Goal: Task Accomplishment & Management: Use online tool/utility

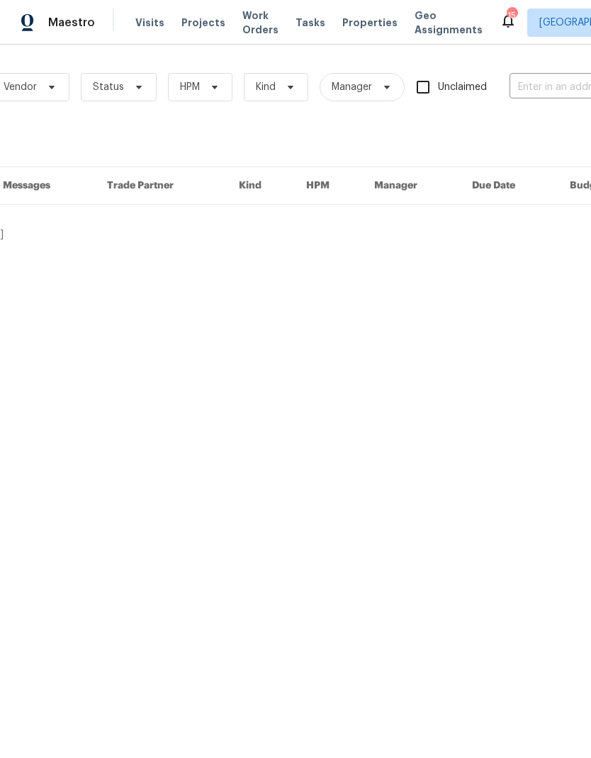
scroll to position [0, 190]
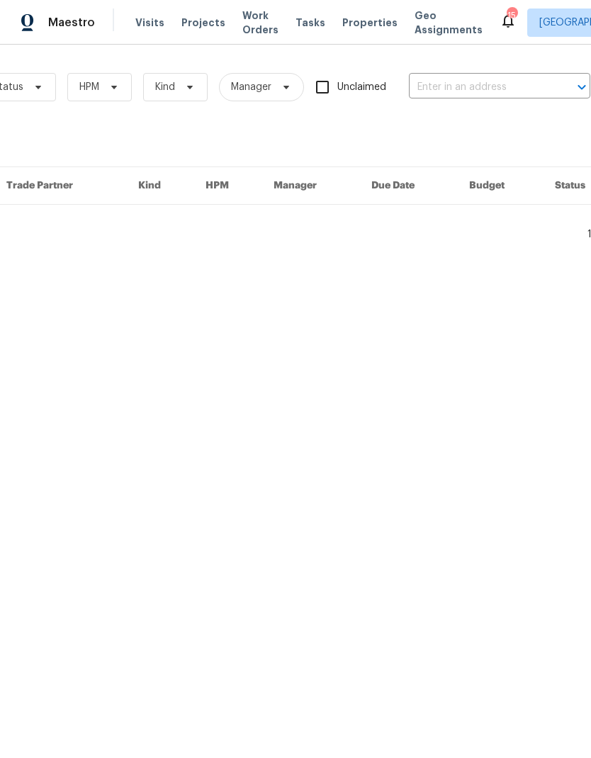
click at [487, 90] on input "text" at bounding box center [480, 88] width 142 height 22
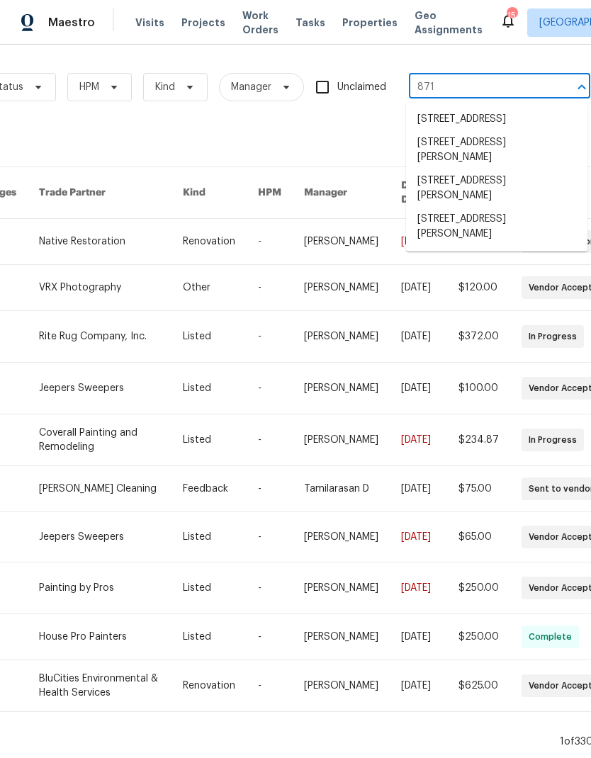
type input "8710"
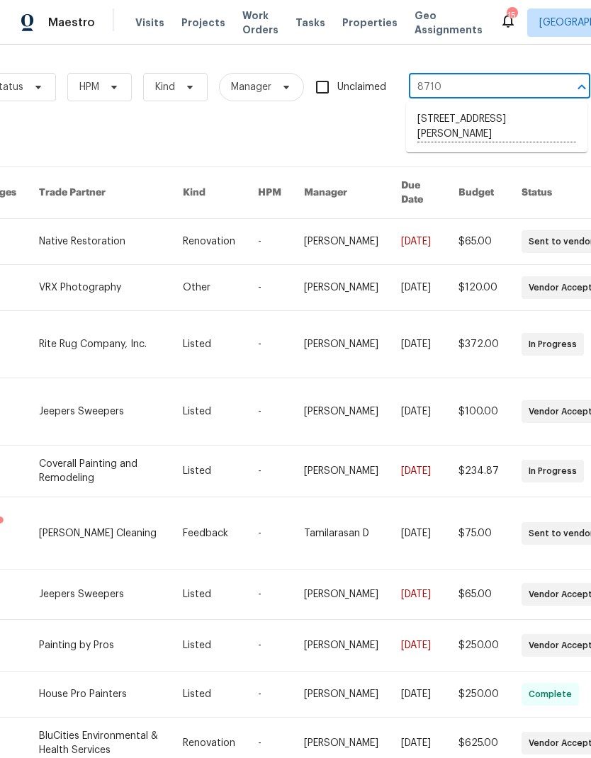
click at [452, 135] on li "8710 Sawyer Brown Rd, Nashville, TN 37221" at bounding box center [496, 127] width 181 height 39
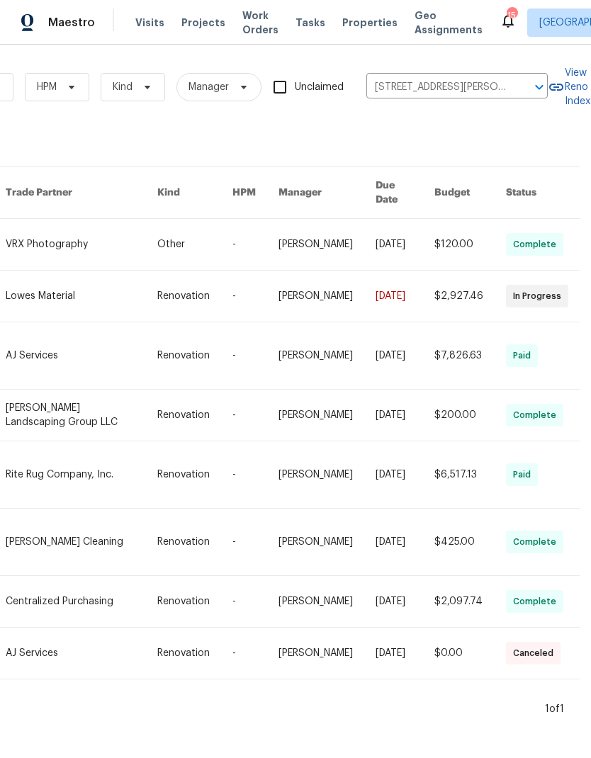
scroll to position [0, 233]
click at [77, 229] on link at bounding box center [82, 244] width 152 height 51
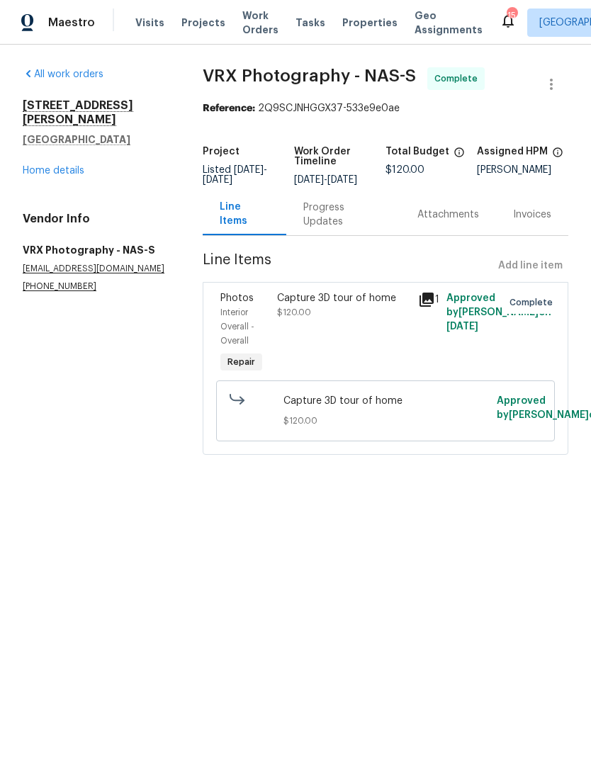
click at [47, 166] on link "Home details" at bounding box center [54, 171] width 62 height 10
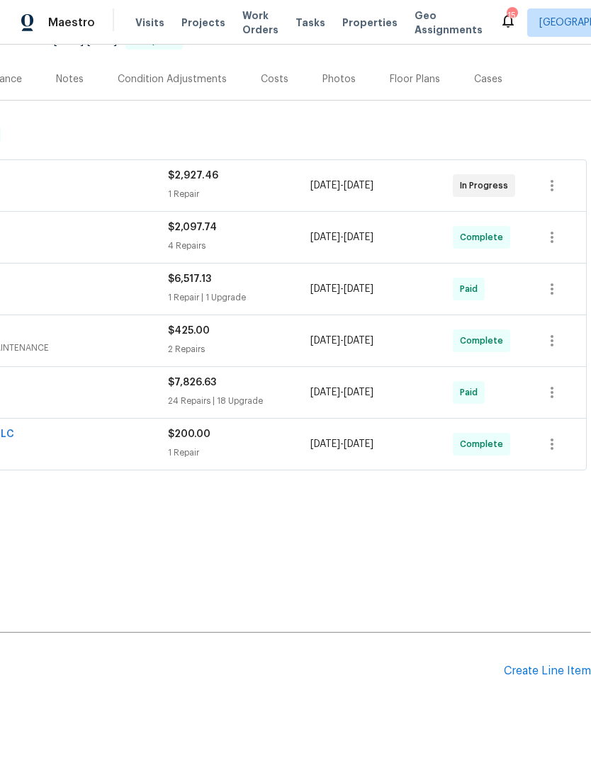
scroll to position [156, 210]
click at [534, 669] on div "Create Line Item" at bounding box center [547, 671] width 87 height 13
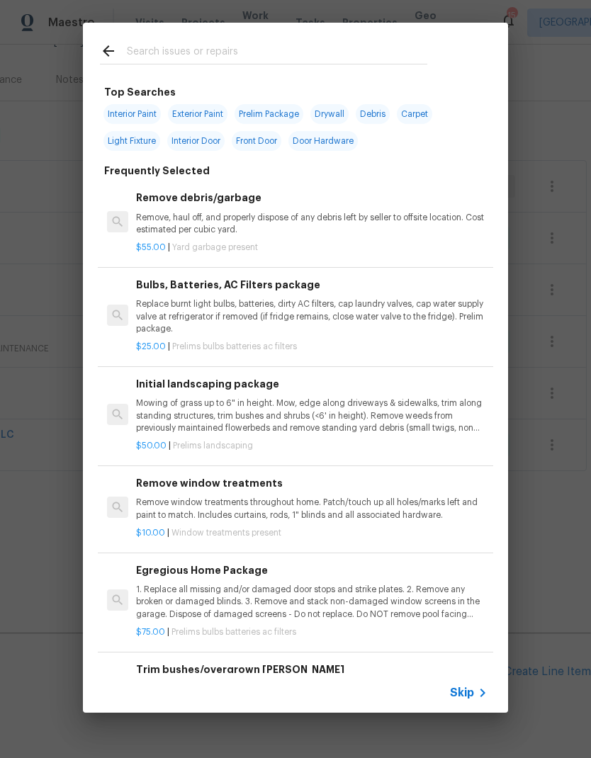
click at [312, 43] on input "text" at bounding box center [277, 53] width 300 height 21
click at [349, 60] on input "text" at bounding box center [277, 53] width 300 height 21
type input "Deadbolt"
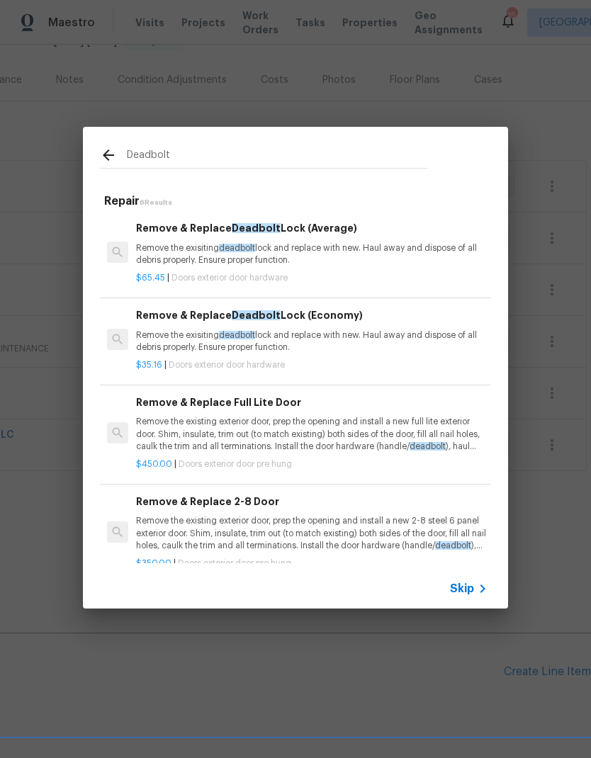
click at [229, 256] on p "Remove the exisiting deadbolt lock and replace with new. Haul away and dispose …" at bounding box center [311, 254] width 351 height 24
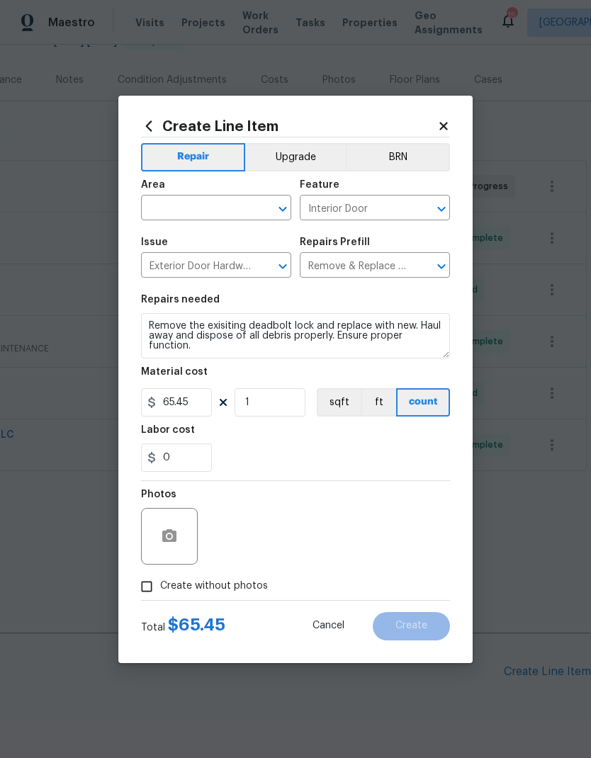
click at [228, 256] on div "Issue" at bounding box center [216, 246] width 150 height 18
click at [230, 208] on input "text" at bounding box center [196, 209] width 111 height 22
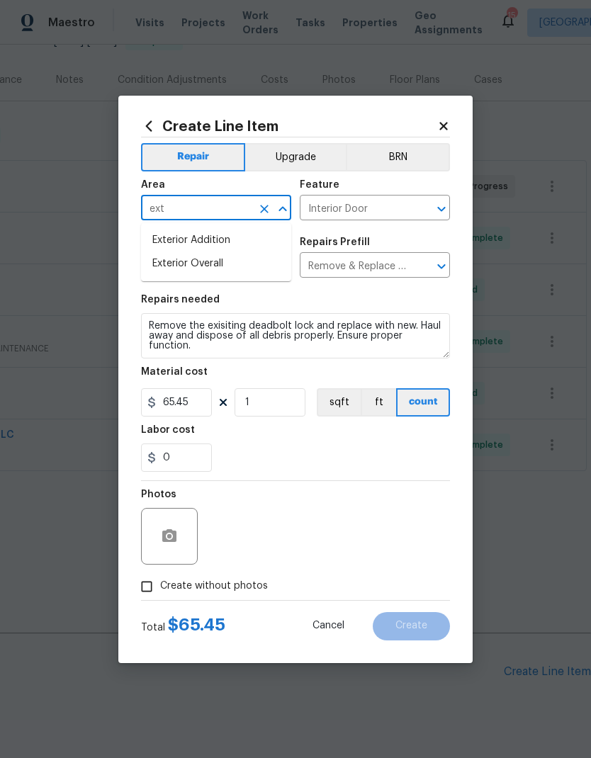
click at [190, 271] on li "Exterior Overall" at bounding box center [216, 263] width 150 height 23
type input "Exterior Overall"
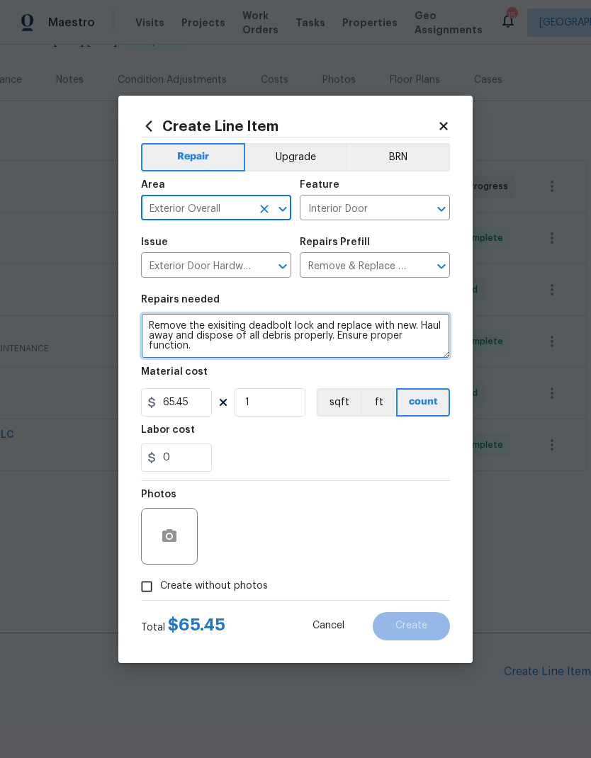
click at [162, 332] on textarea "Remove the exisiting deadbolt lock and replace with new. Haul away and dispose …" at bounding box center [295, 335] width 309 height 45
click at [164, 323] on textarea "Remove the exisiting deadbolt lock and replace with new. Haul away and dispose …" at bounding box center [295, 335] width 309 height 45
click at [164, 322] on textarea "Remove the exisiting deadbolt lock and replace with new. Haul away and dispose …" at bounding box center [295, 335] width 309 height 45
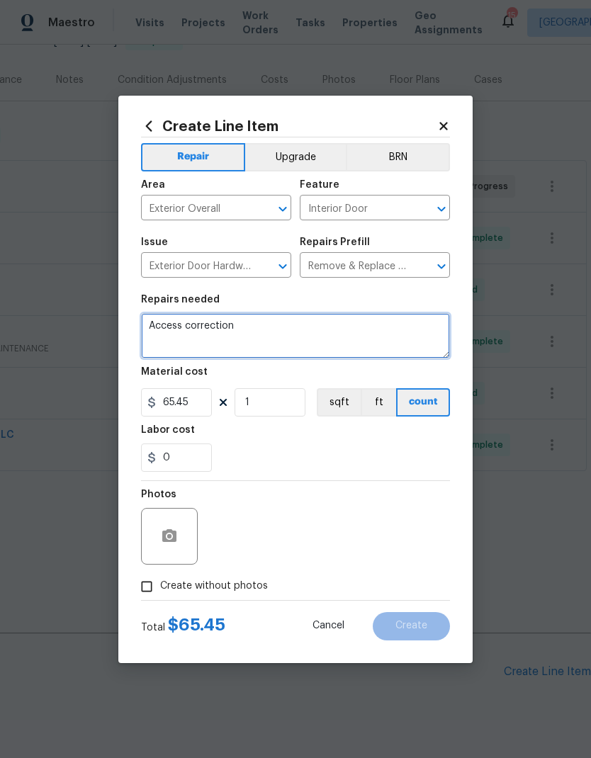
type textarea "Access"
click at [287, 332] on textarea "Access issue repairs." at bounding box center [295, 335] width 309 height 45
click at [257, 438] on div "Labor cost" at bounding box center [295, 434] width 309 height 18
click at [295, 335] on textarea "Access issue repairs." at bounding box center [295, 335] width 309 height 45
click at [290, 329] on textarea "Access issue repairs." at bounding box center [295, 335] width 309 height 45
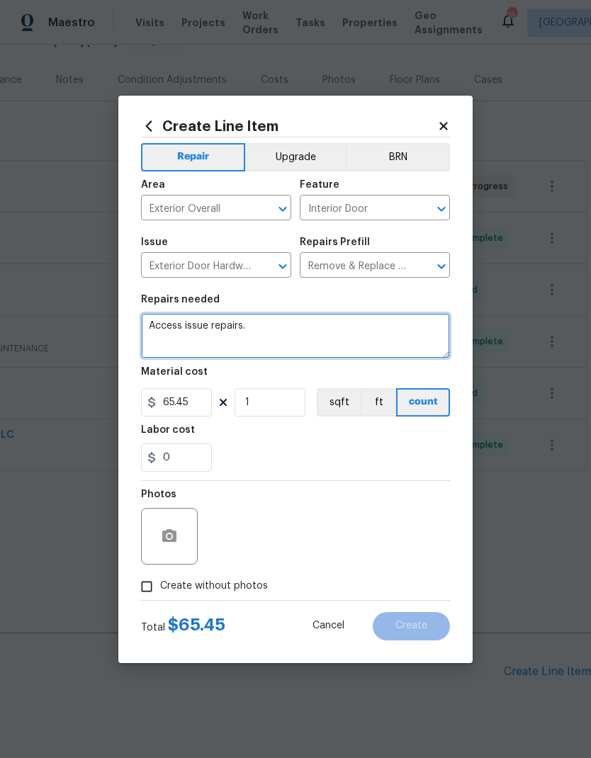
click at [294, 342] on textarea "Access issue repairs." at bounding box center [295, 335] width 309 height 45
click at [305, 331] on textarea "Access issue repairs." at bounding box center [295, 335] width 309 height 45
click at [296, 340] on textarea "Access issue repairs." at bounding box center [295, 335] width 309 height 45
click at [321, 332] on textarea "Access issue repair repairs." at bounding box center [295, 335] width 309 height 45
paste textarea "1. Remove and replace the Yale Smart-lock with a standard deadbolt. - Place new…"
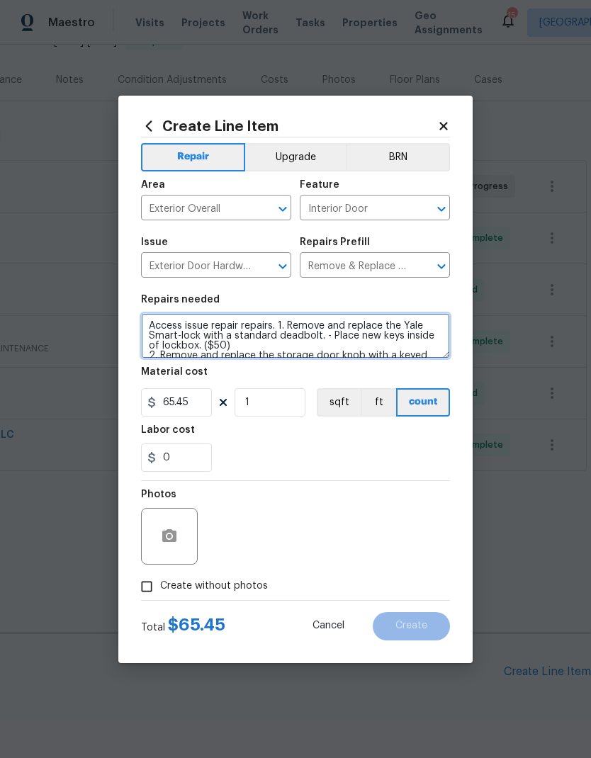
scroll to position [0, 0]
click at [263, 320] on textarea "Access issue repair repairs. 1. Remove and replace the Yale Smart-lock with a s…" at bounding box center [295, 335] width 309 height 45
click at [258, 331] on textarea "Access issue repair repairs. 1. Remove and replace the Yale Smart-lock with a s…" at bounding box center [295, 335] width 309 height 45
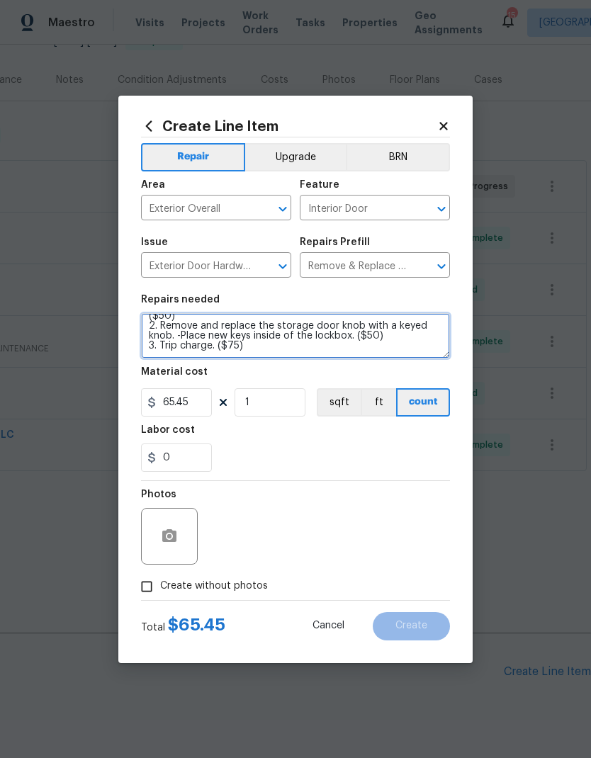
scroll to position [30, 0]
type textarea "Access issue repair. 1. Remove and replace the Yale Smart-lock with a standard …"
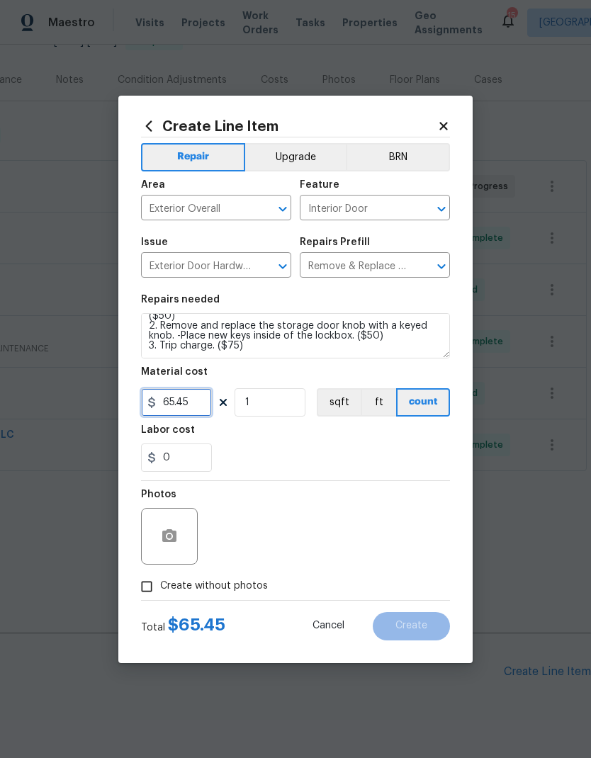
click at [195, 402] on input "65.45" at bounding box center [176, 402] width 71 height 28
type input "275"
click at [281, 447] on div "0" at bounding box center [295, 458] width 309 height 28
click at [164, 533] on icon "button" at bounding box center [169, 535] width 14 height 13
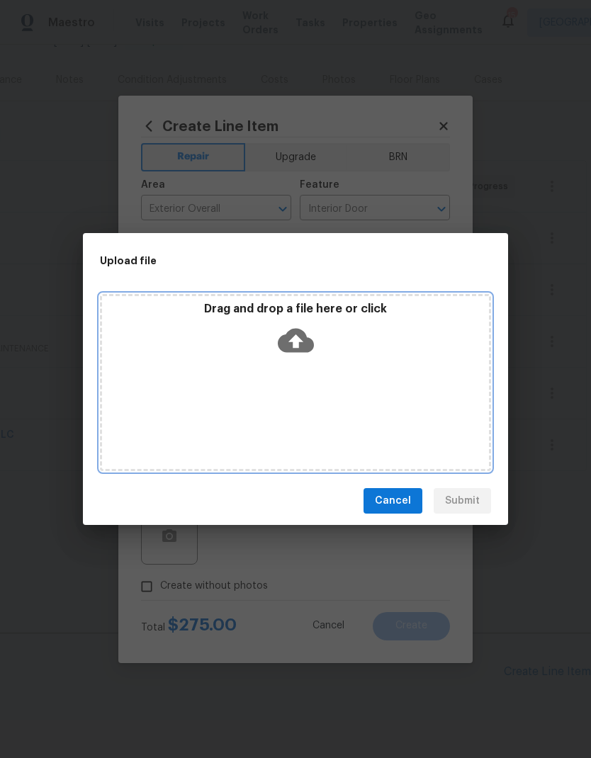
click at [284, 329] on icon at bounding box center [296, 340] width 36 height 36
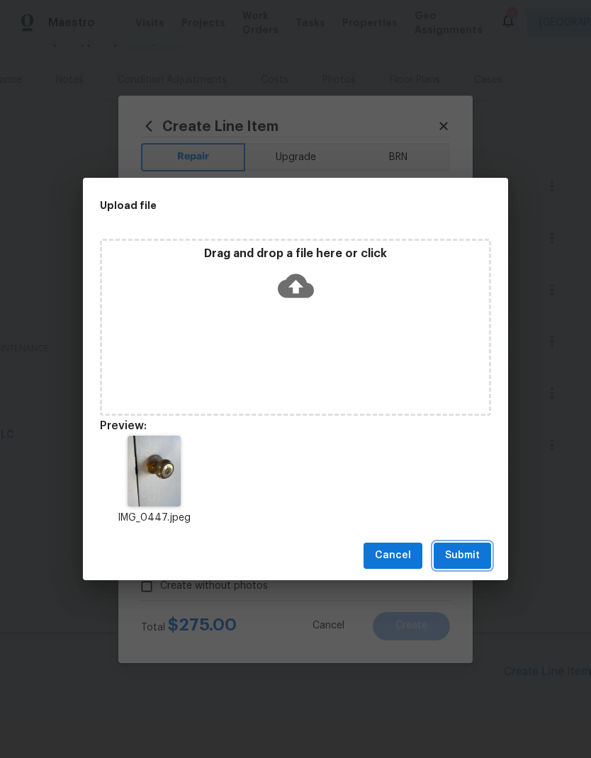
click at [458, 555] on span "Submit" at bounding box center [462, 556] width 35 height 18
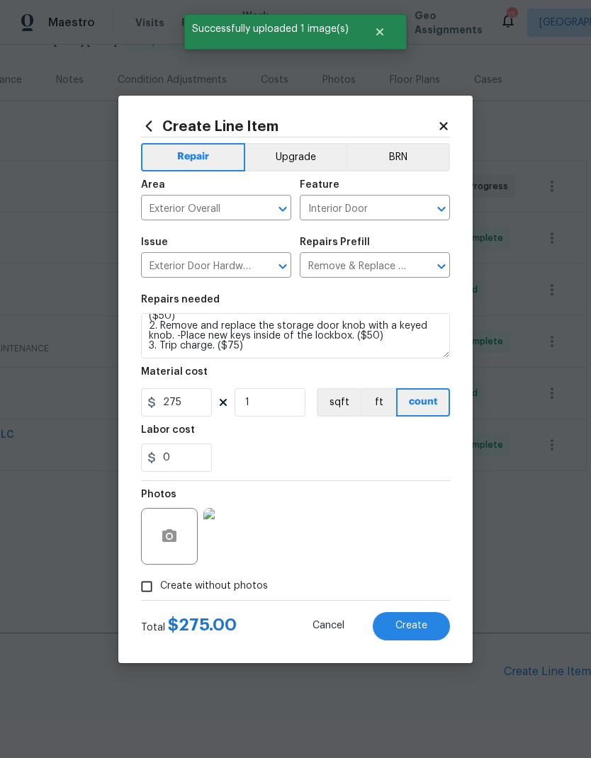
click at [397, 623] on span "Create" at bounding box center [411, 626] width 32 height 11
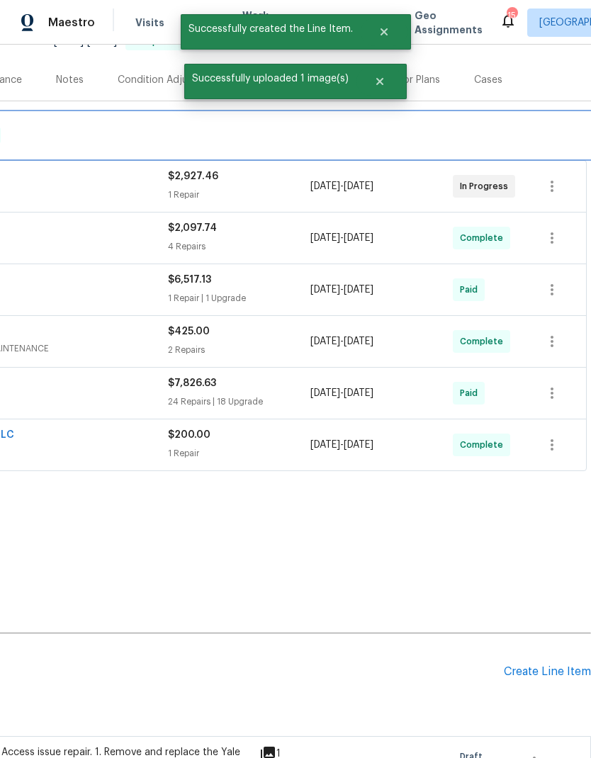
click at [392, 134] on div "RENOVATION 7/29/25 - 8/12/25 Complete" at bounding box center [191, 135] width 792 height 17
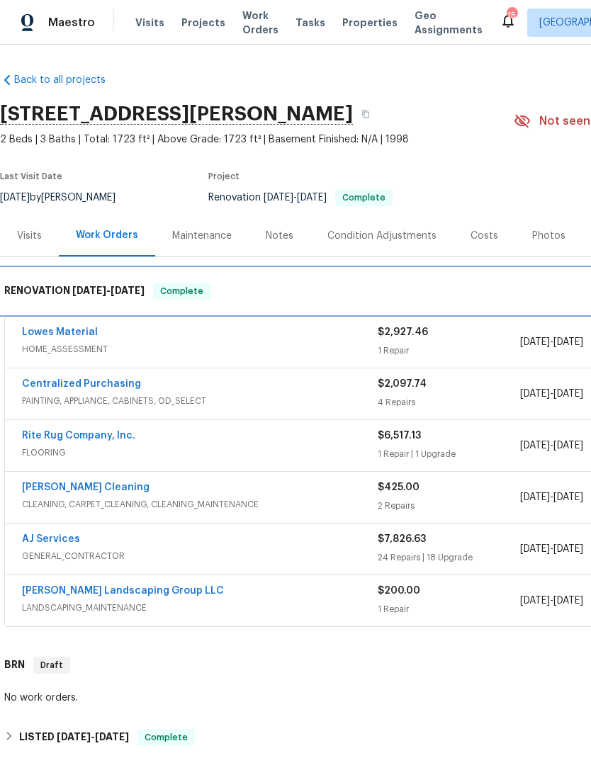
scroll to position [0, 0]
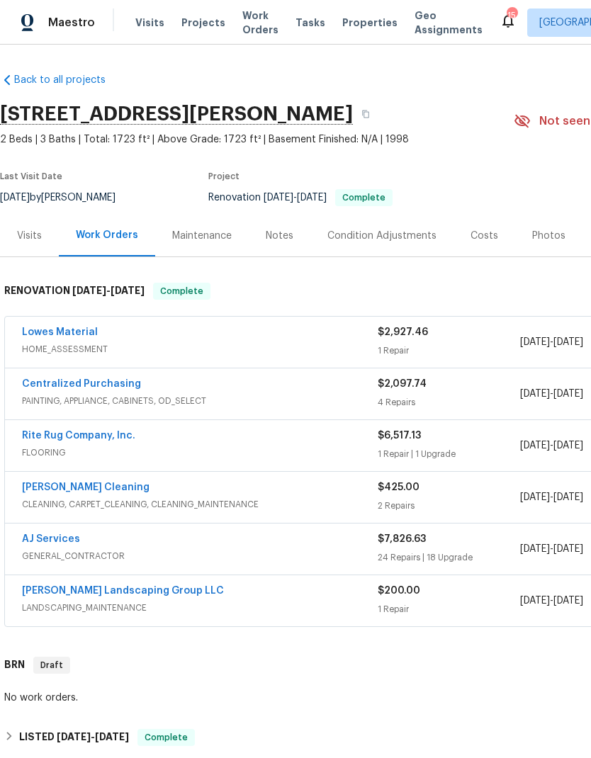
click at [22, 234] on div "Visits" at bounding box center [29, 236] width 25 height 14
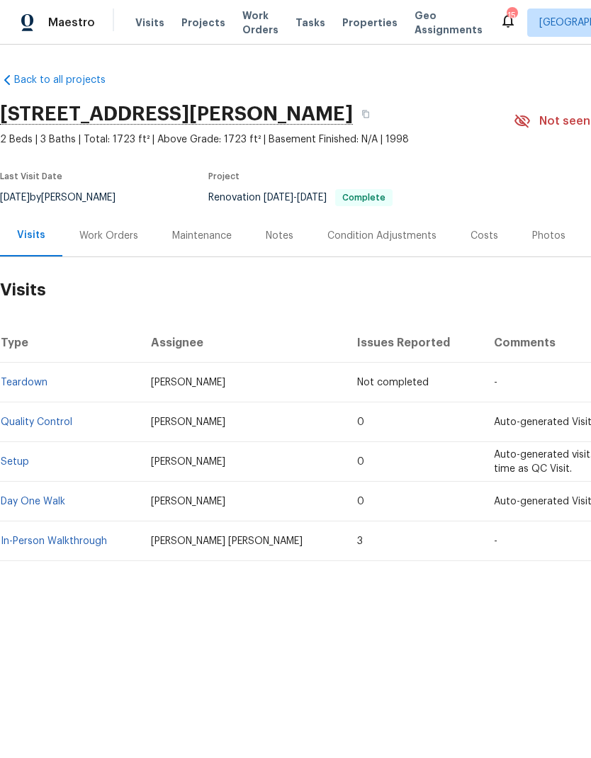
click at [99, 235] on div "Work Orders" at bounding box center [108, 236] width 59 height 14
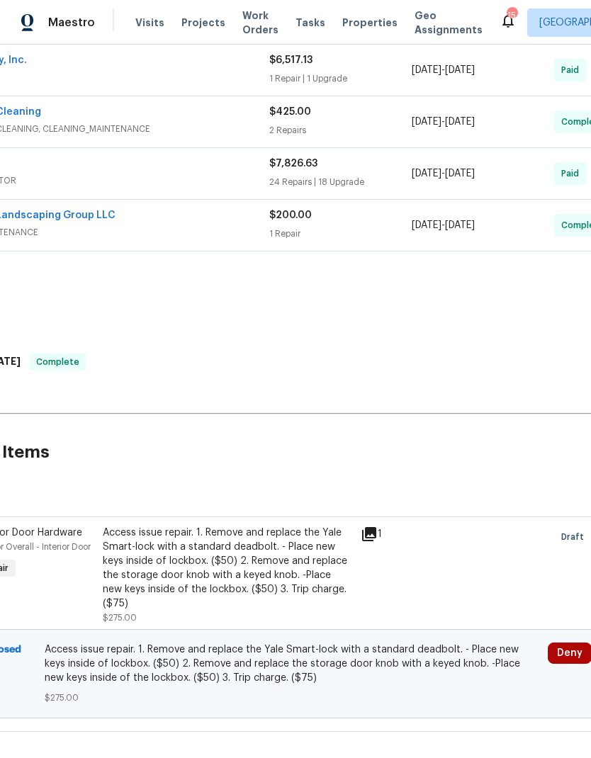
scroll to position [375, 108]
click at [201, 549] on div "Access issue repair. 1. Remove and replace the Yale Smart-lock with a standard …" at bounding box center [227, 568] width 249 height 85
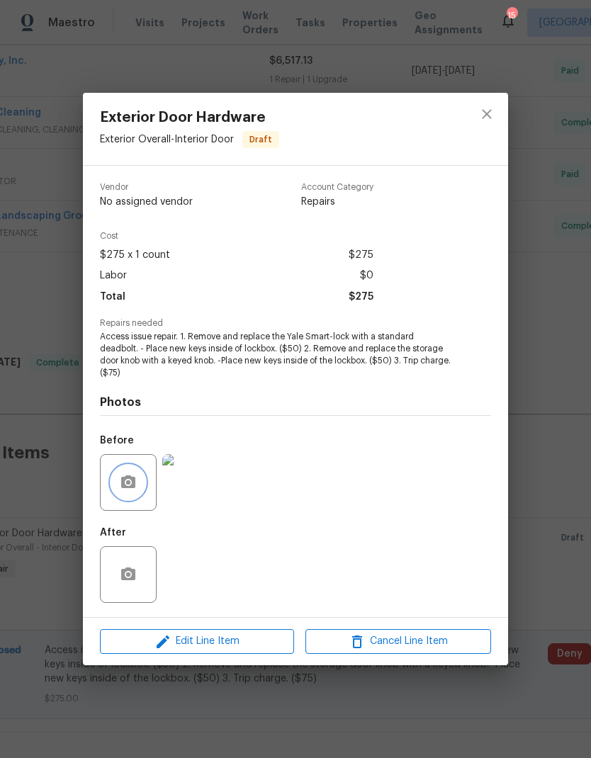
click at [130, 488] on icon "button" at bounding box center [128, 481] width 14 height 13
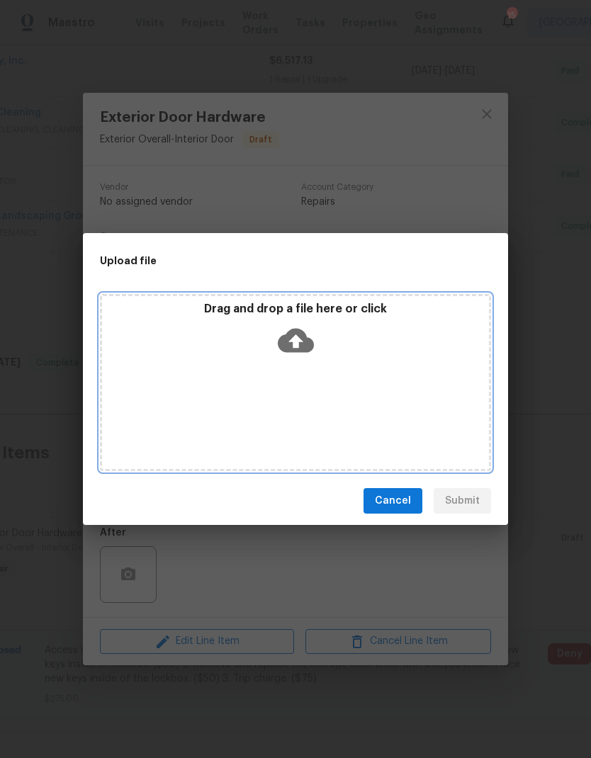
click at [300, 334] on icon at bounding box center [296, 341] width 36 height 24
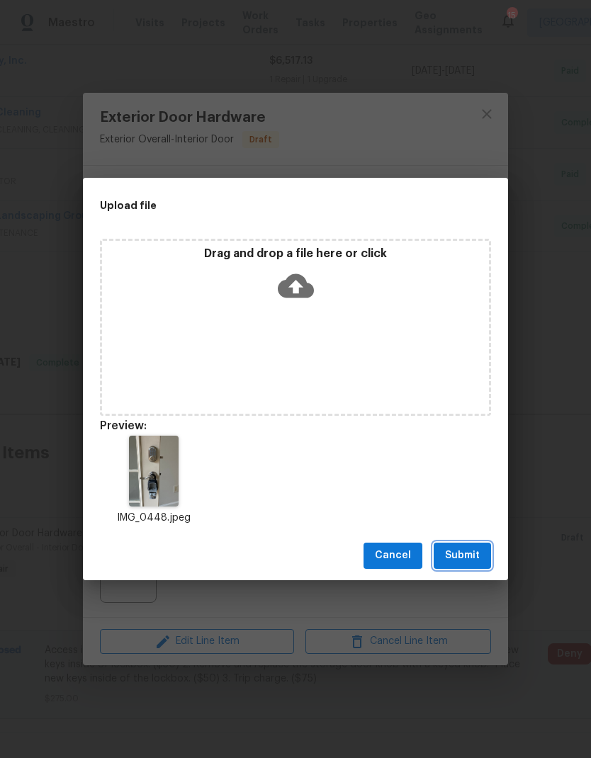
click at [455, 568] on button "Submit" at bounding box center [462, 556] width 57 height 26
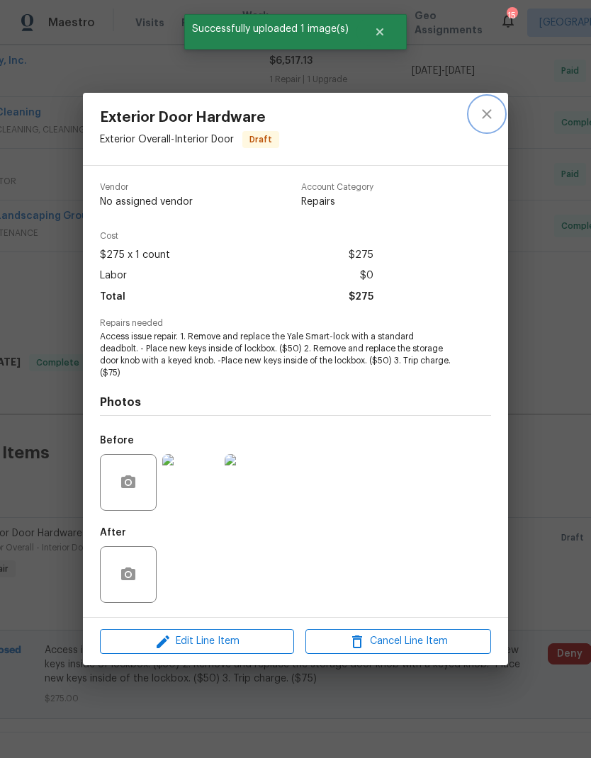
click at [483, 111] on icon "close" at bounding box center [486, 114] width 17 height 17
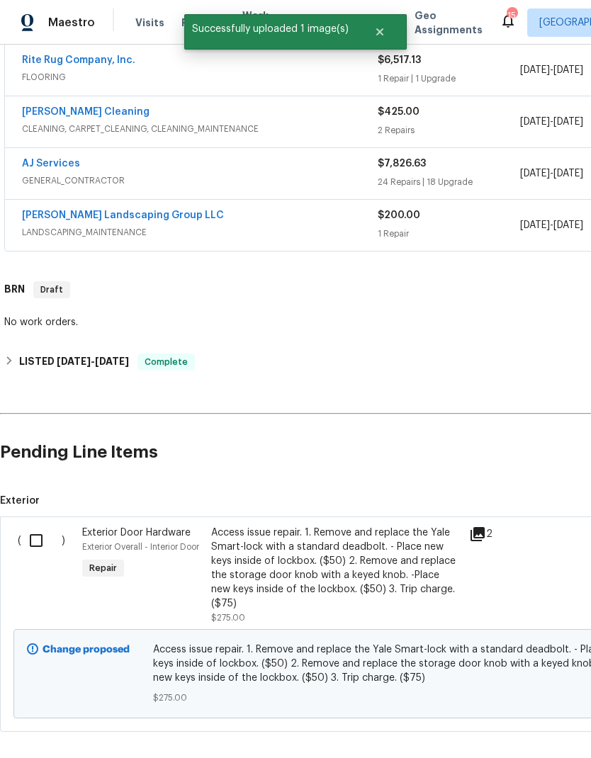
scroll to position [375, 0]
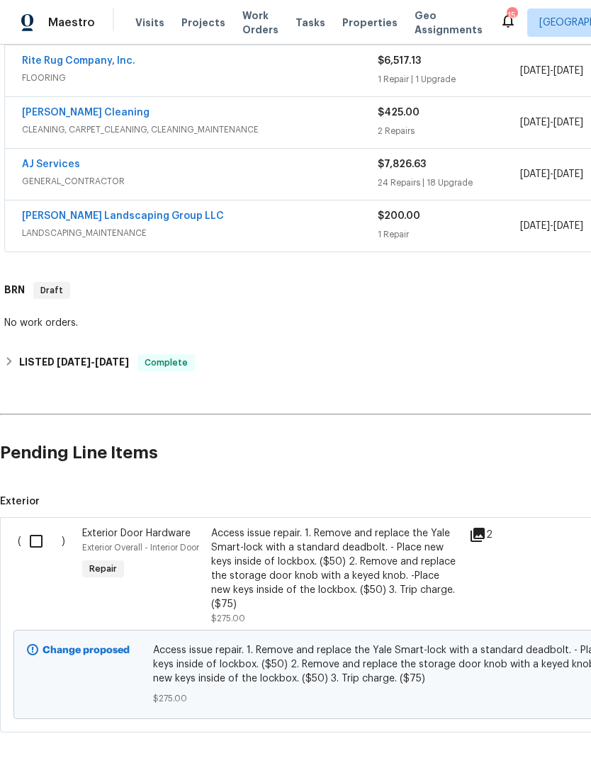
click at [35, 546] on input "checkbox" at bounding box center [41, 541] width 40 height 30
checkbox input "true"
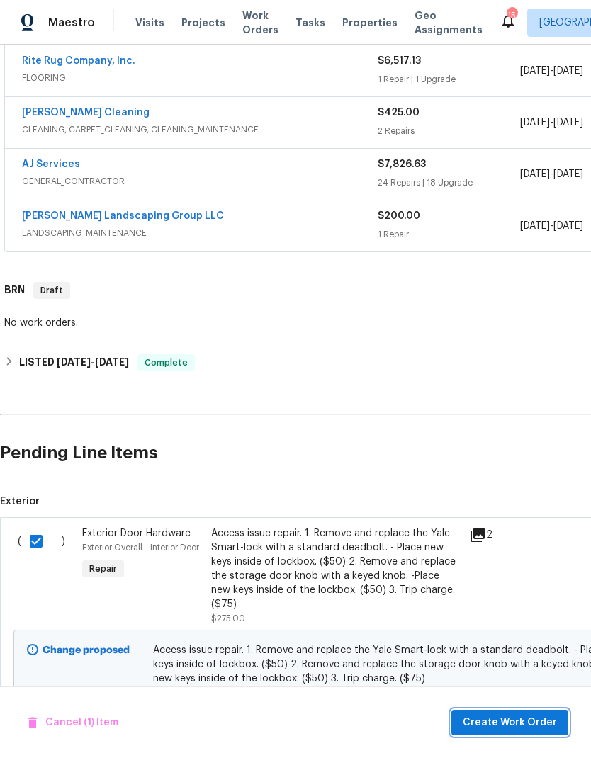
click at [492, 719] on span "Create Work Order" at bounding box center [510, 723] width 94 height 18
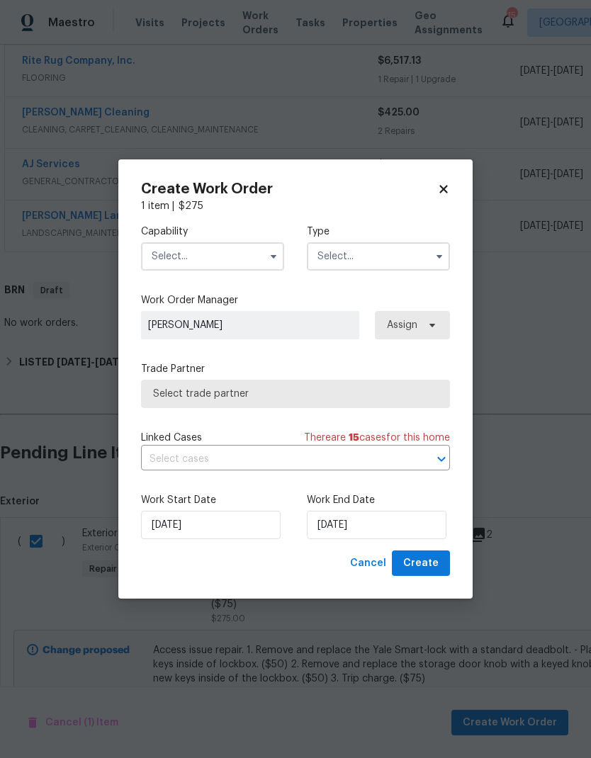
click at [171, 250] on input "text" at bounding box center [212, 256] width 143 height 28
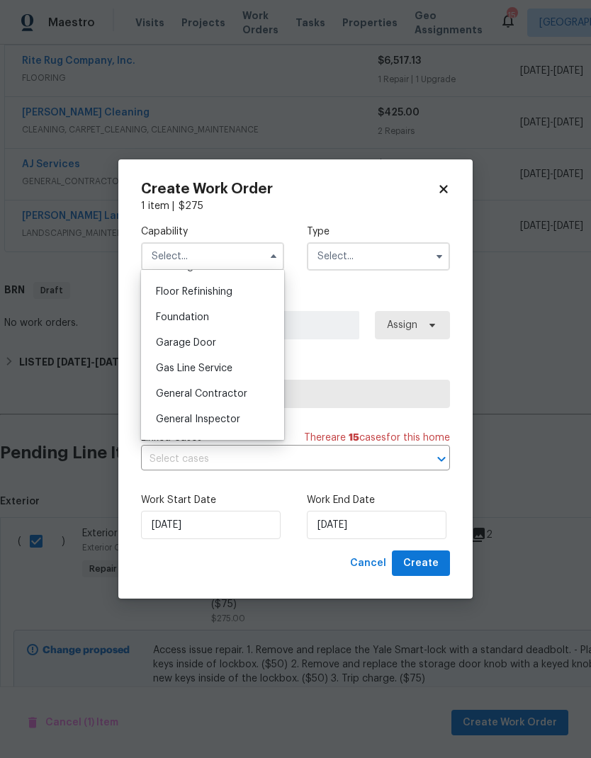
scroll to position [577, 0]
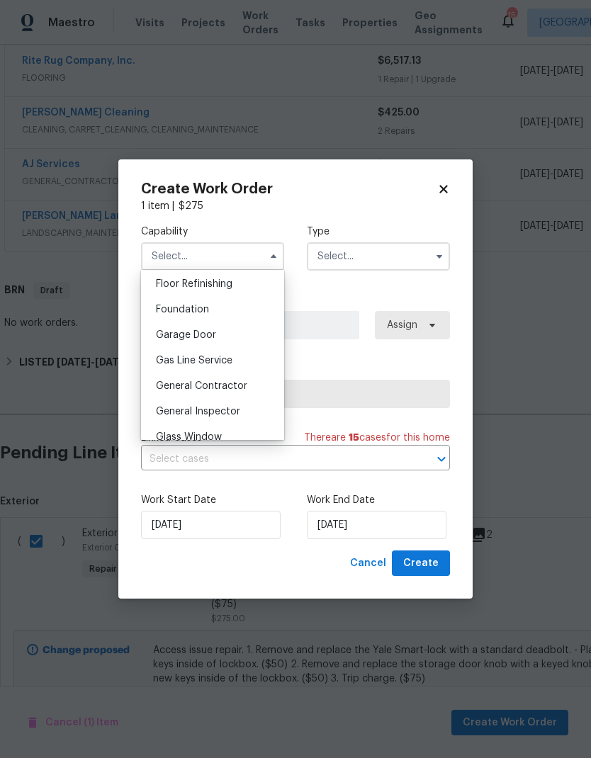
click at [175, 382] on span "General Contractor" at bounding box center [201, 386] width 91 height 10
type input "General Contractor"
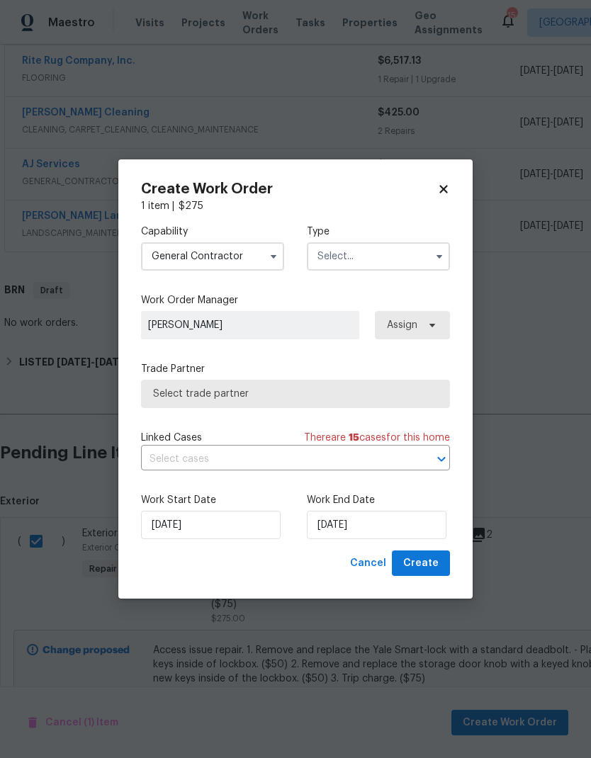
click at [332, 261] on input "text" at bounding box center [378, 256] width 143 height 28
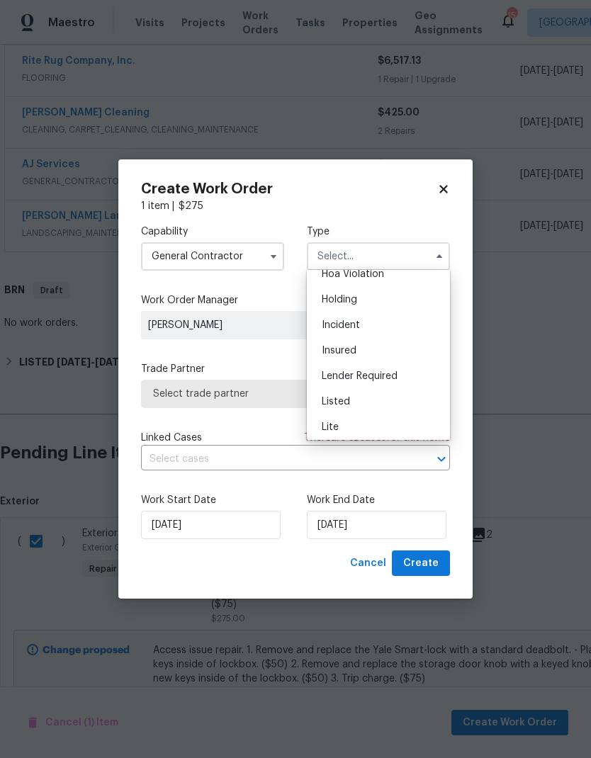
scroll to position [52, 0]
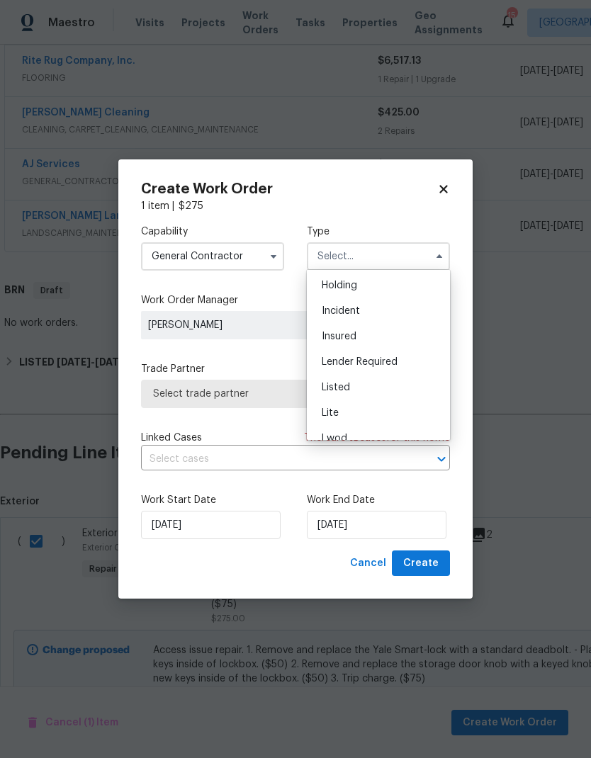
click at [327, 390] on span "Listed" at bounding box center [336, 388] width 28 height 10
type input "Listed"
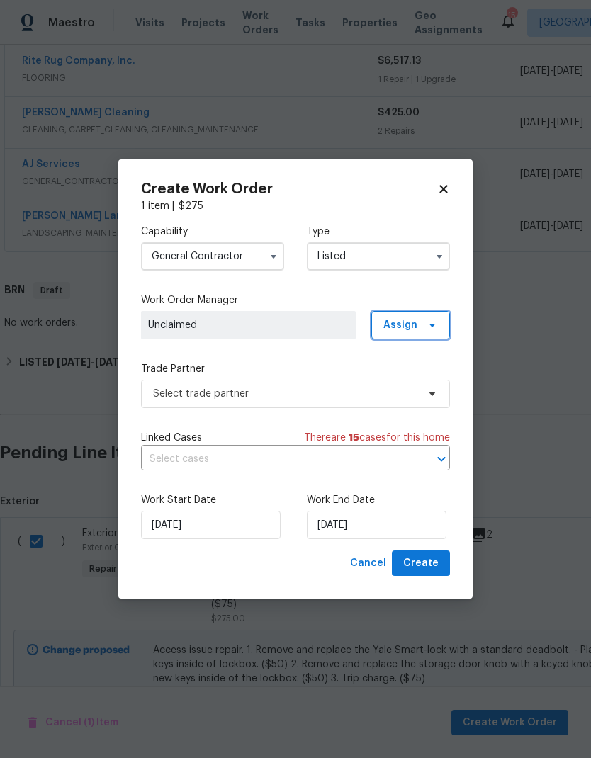
click at [403, 322] on span "Assign" at bounding box center [400, 325] width 34 height 14
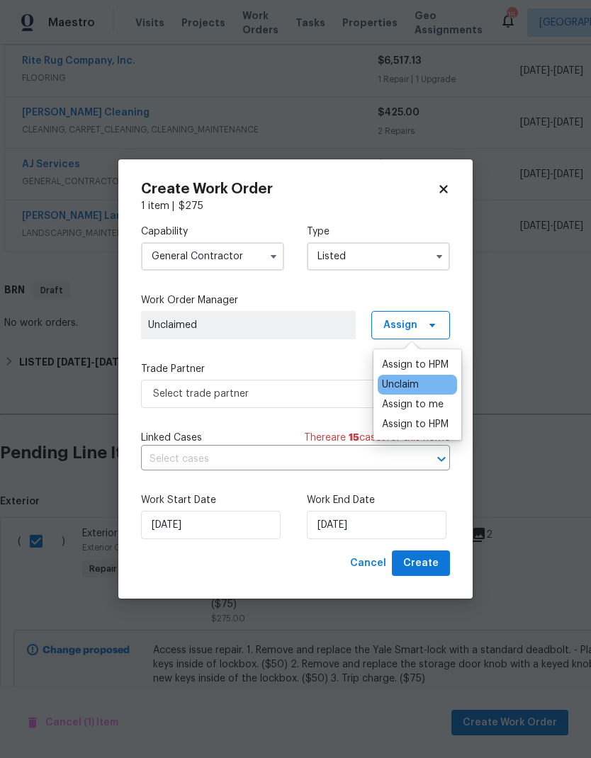
click at [397, 422] on div "Assign to HPM" at bounding box center [415, 424] width 67 height 14
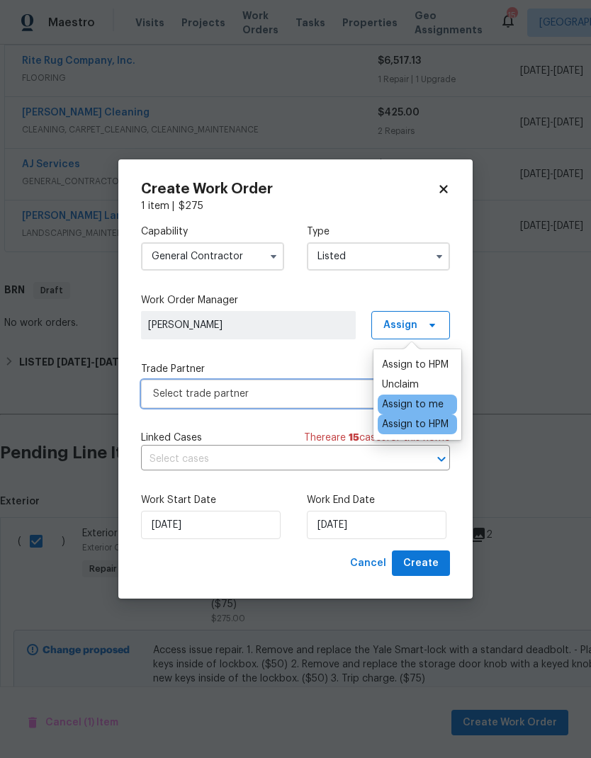
click at [178, 395] on span "Select trade partner" at bounding box center [285, 394] width 264 height 14
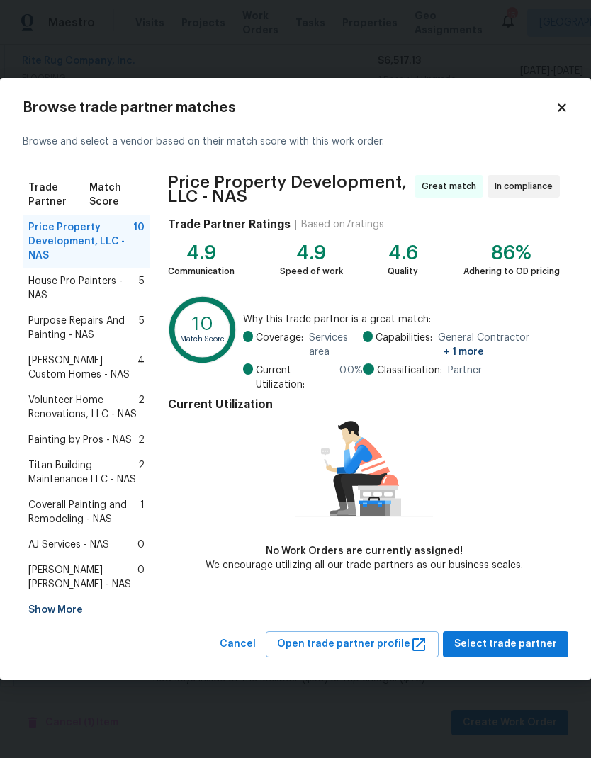
click at [55, 293] on span "House Pro Painters - NAS" at bounding box center [83, 288] width 111 height 28
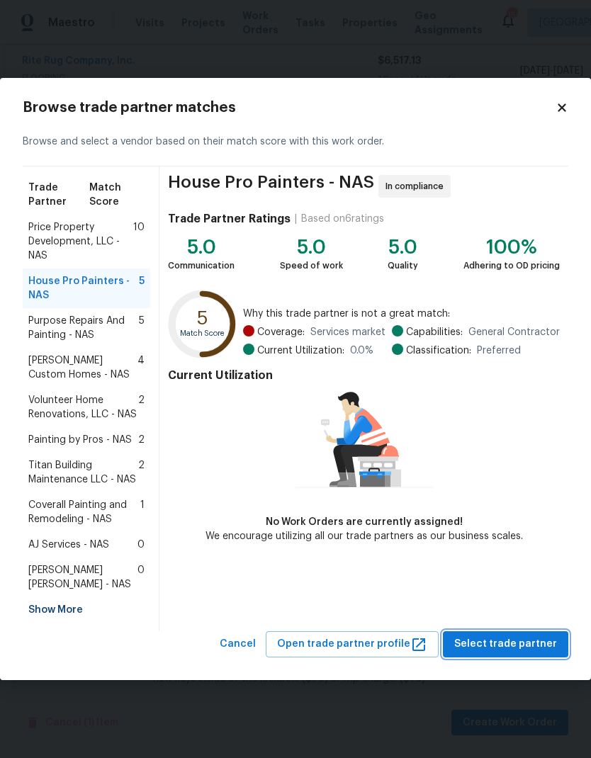
click at [495, 632] on button "Select trade partner" at bounding box center [505, 644] width 125 height 26
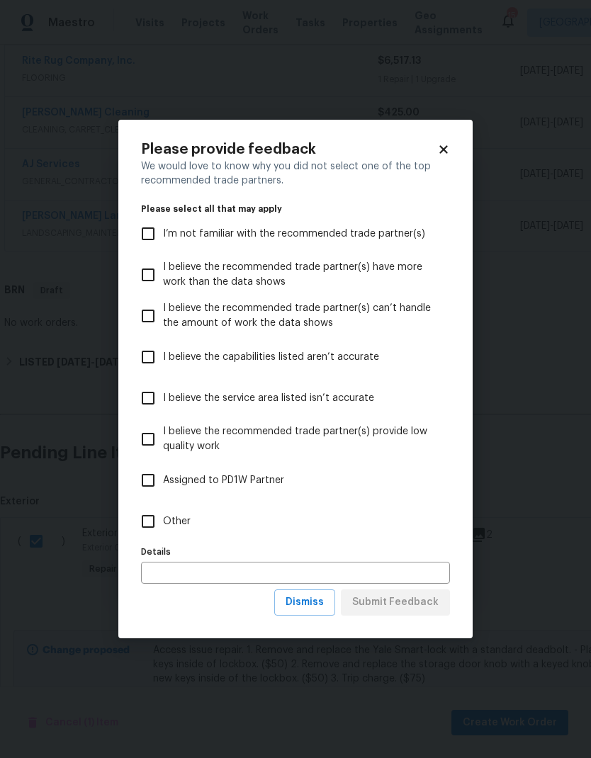
click at [152, 530] on input "Other" at bounding box center [148, 522] width 30 height 30
checkbox input "true"
click at [392, 603] on span "Submit Feedback" at bounding box center [395, 603] width 86 height 18
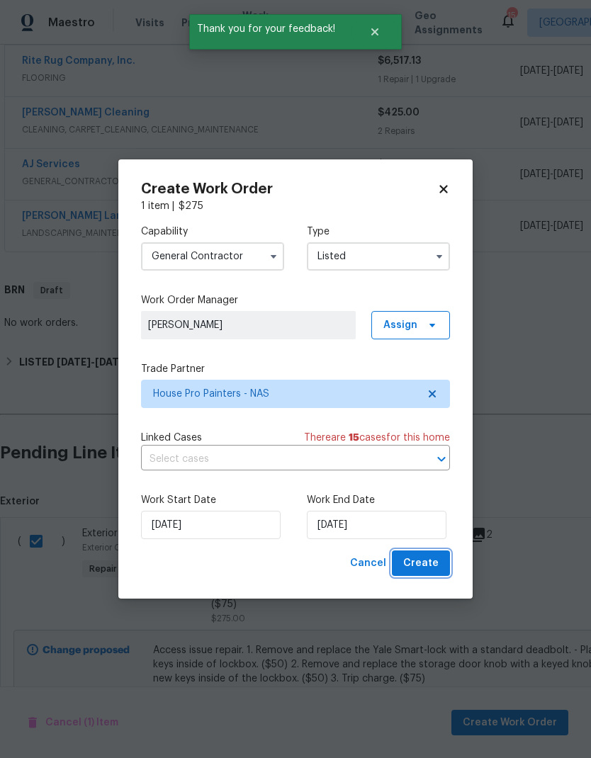
click at [418, 558] on span "Create" at bounding box center [420, 564] width 35 height 18
checkbox input "false"
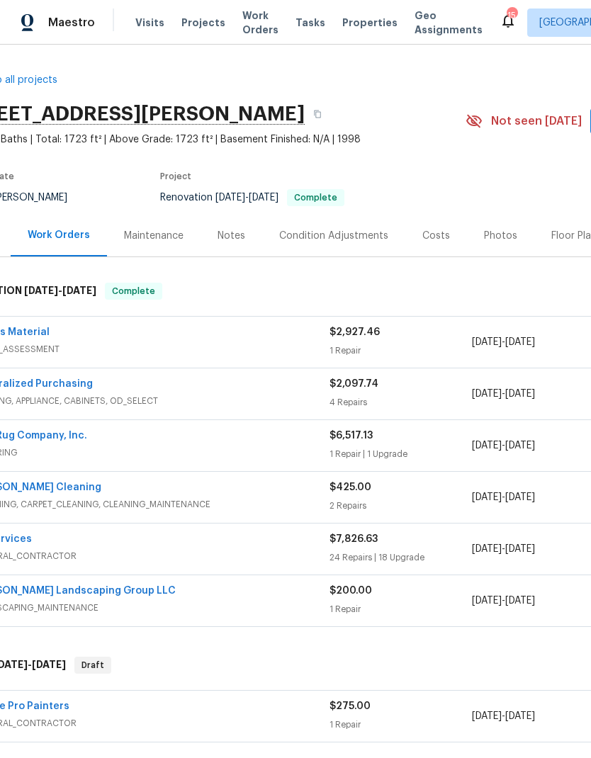
scroll to position [0, 47]
click at [242, 27] on span "Work Orders" at bounding box center [260, 23] width 36 height 28
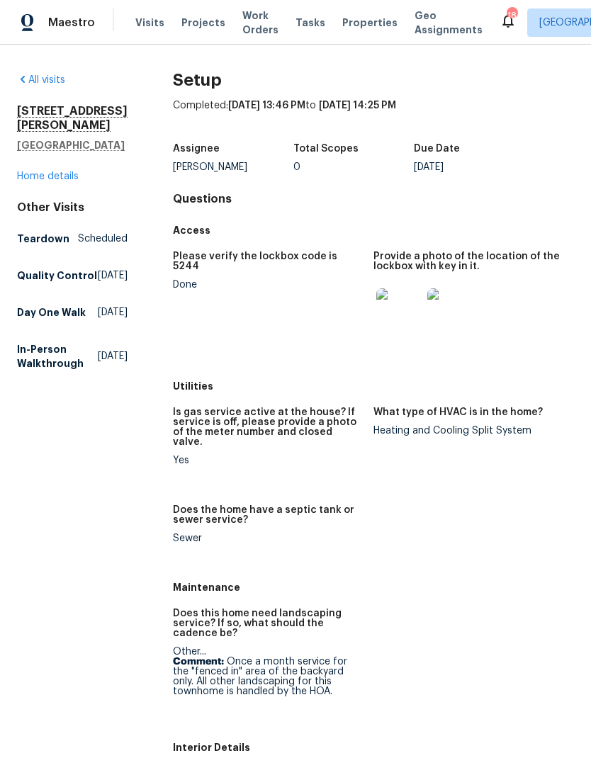
click at [390, 300] on img at bounding box center [398, 310] width 45 height 45
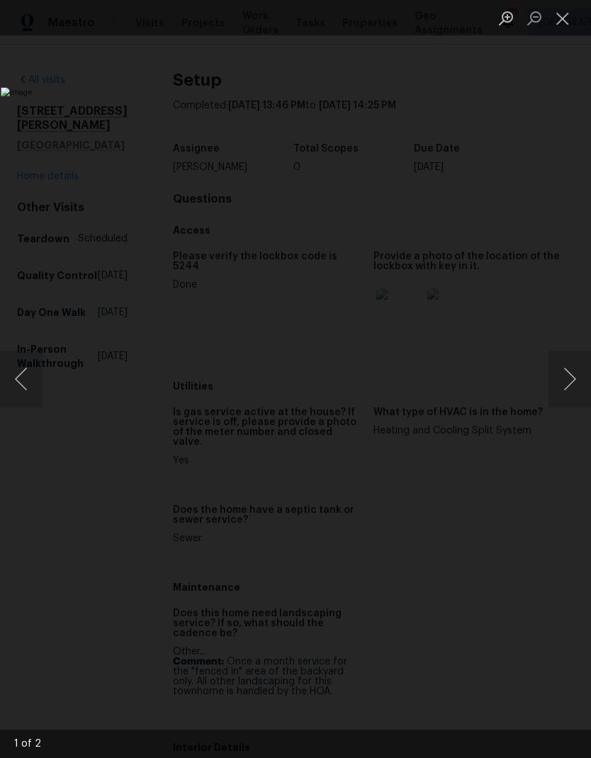
click at [456, 87] on img "Lightbox" at bounding box center [228, 378] width 455 height 583
click at [553, 28] on button "Close lightbox" at bounding box center [562, 18] width 28 height 25
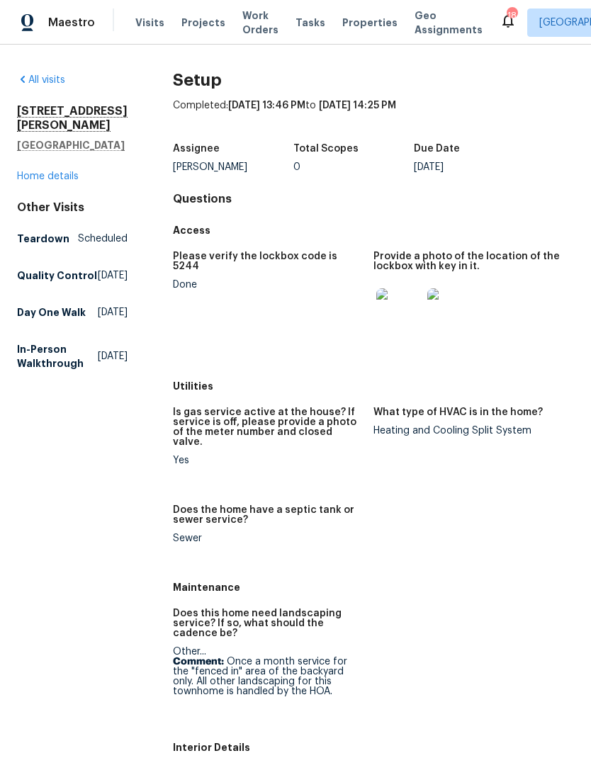
click at [247, 23] on span "Work Orders" at bounding box center [260, 23] width 36 height 28
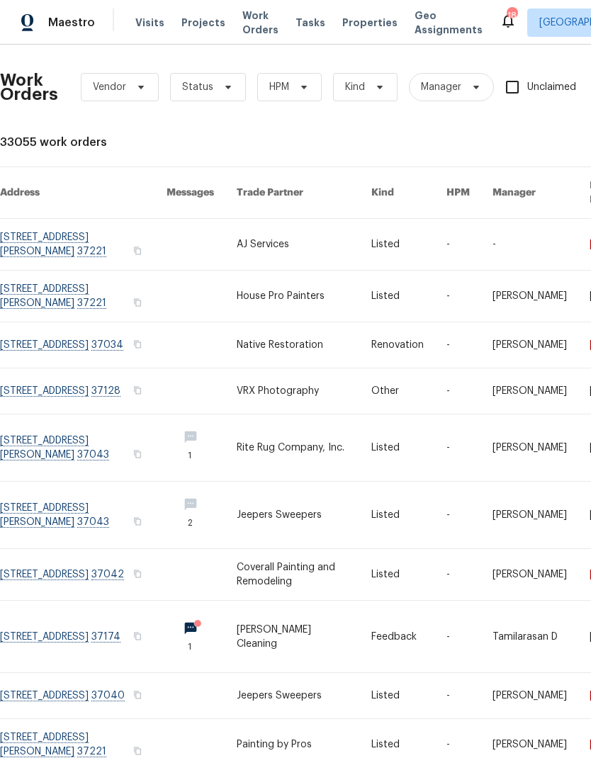
click at [269, 273] on link at bounding box center [304, 296] width 135 height 51
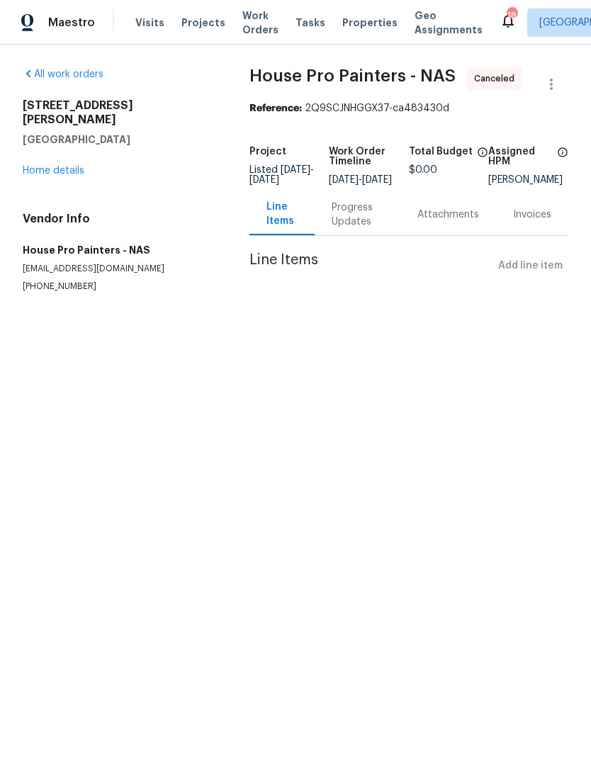
click at [343, 218] on div "Progress Updates" at bounding box center [358, 215] width 52 height 28
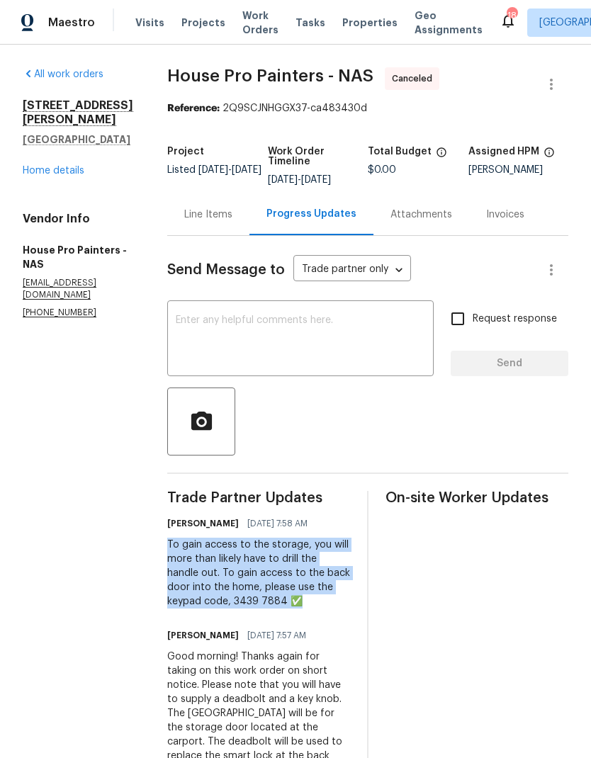
copy div "To gain access to the storage, you will more than likely have to drill the hand…"
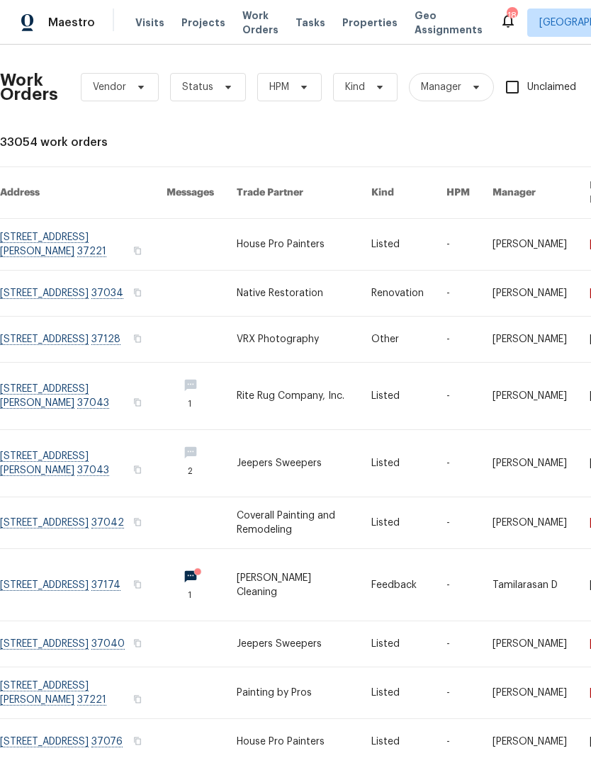
click at [263, 227] on link at bounding box center [304, 244] width 135 height 51
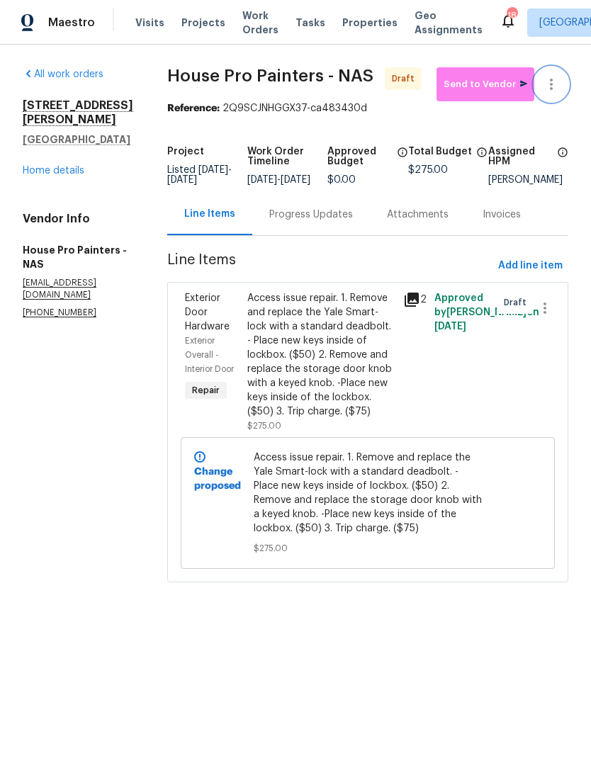
click at [564, 79] on button "button" at bounding box center [551, 84] width 34 height 34
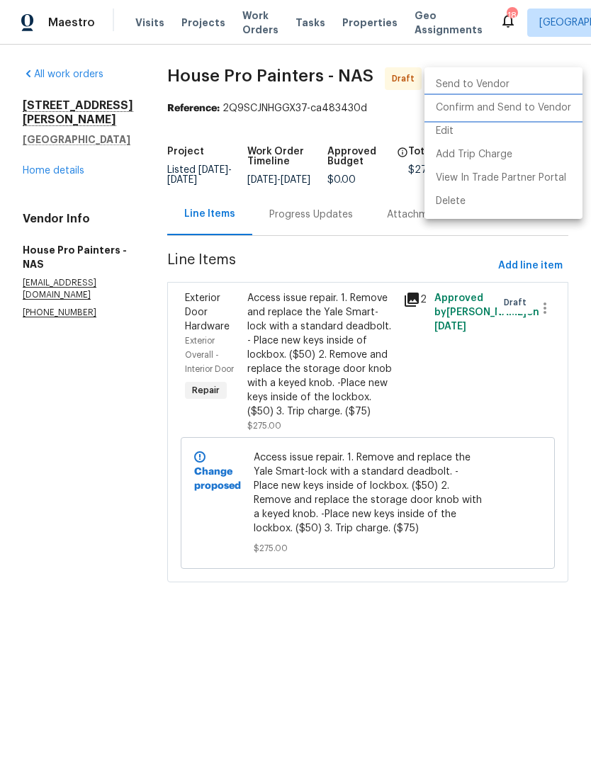
click at [512, 108] on li "Confirm and Send to Vendor" at bounding box center [503, 107] width 158 height 23
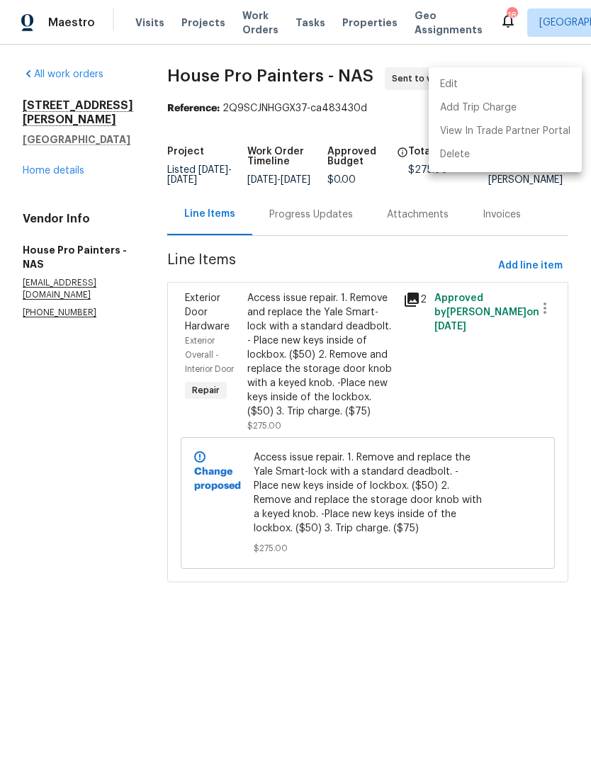
click at [311, 230] on div at bounding box center [295, 379] width 591 height 758
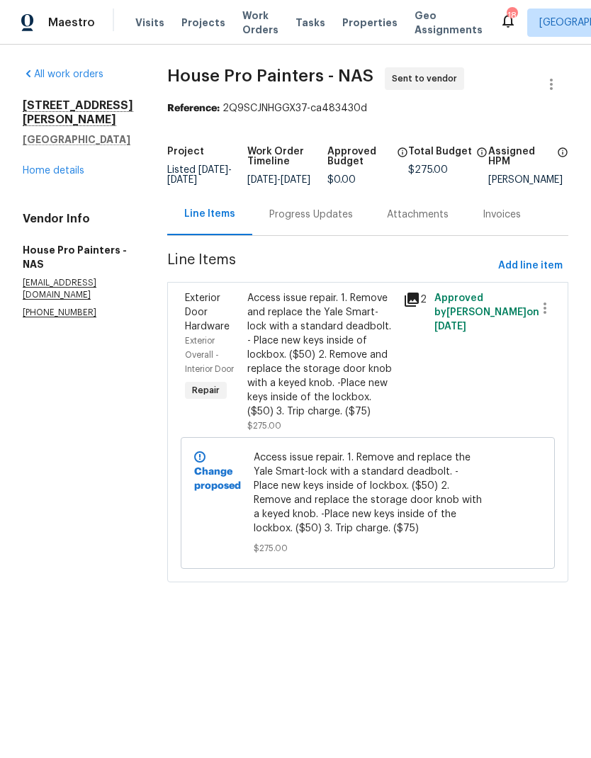
click at [293, 332] on div "Access issue repair. 1. Remove and replace the Yale Smart-lock with a standard …" at bounding box center [320, 355] width 147 height 128
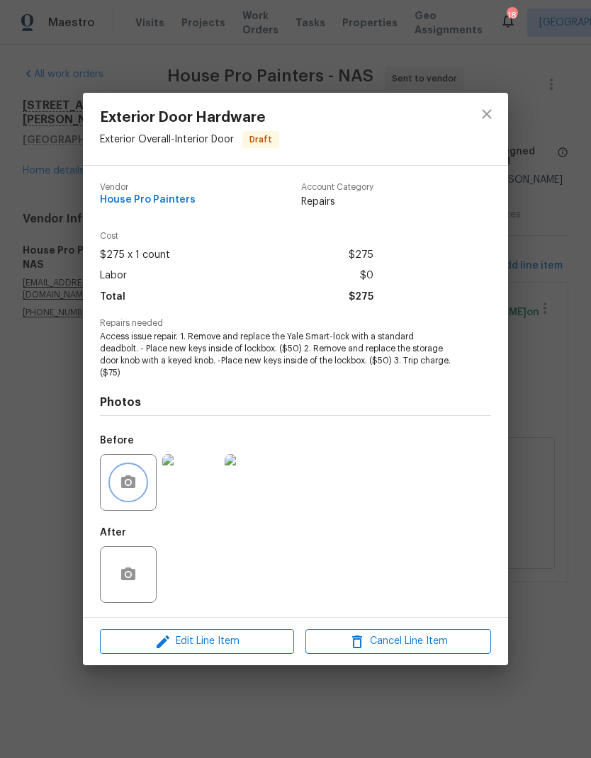
click at [130, 476] on icon "button" at bounding box center [128, 482] width 17 height 17
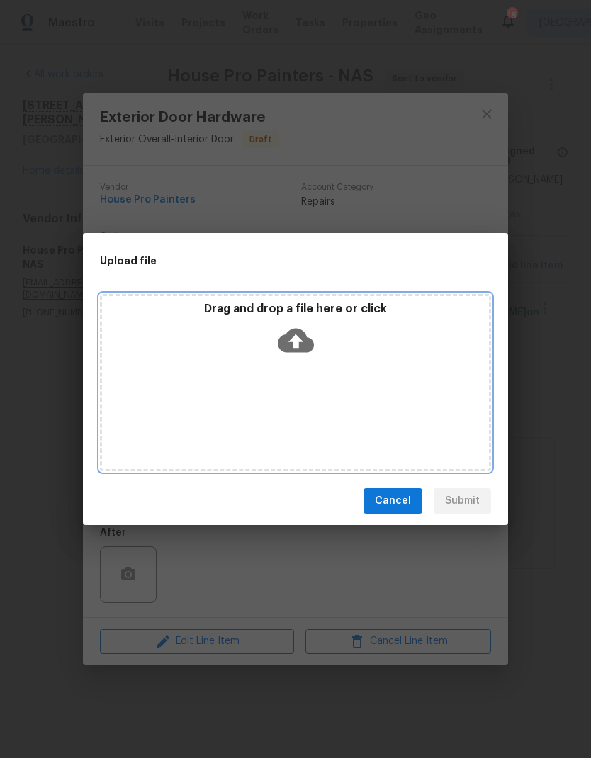
click at [297, 334] on icon at bounding box center [296, 341] width 36 height 24
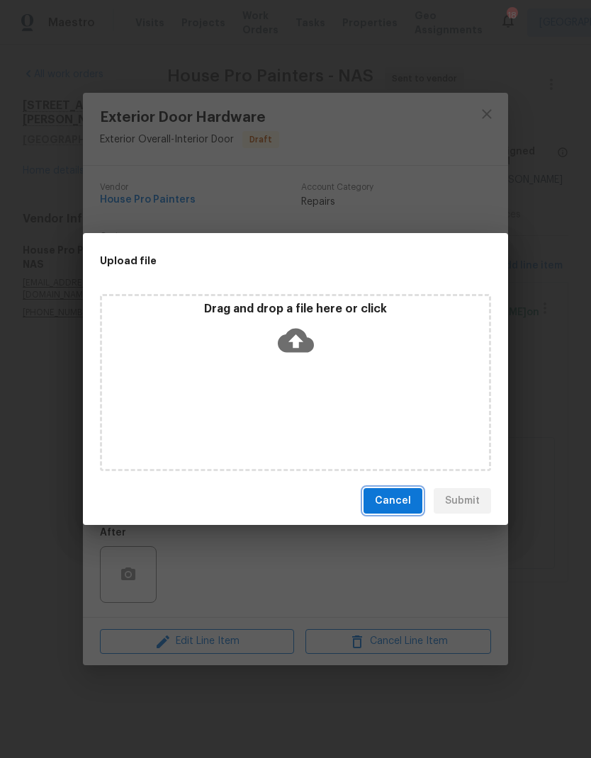
click at [385, 505] on span "Cancel" at bounding box center [393, 501] width 36 height 18
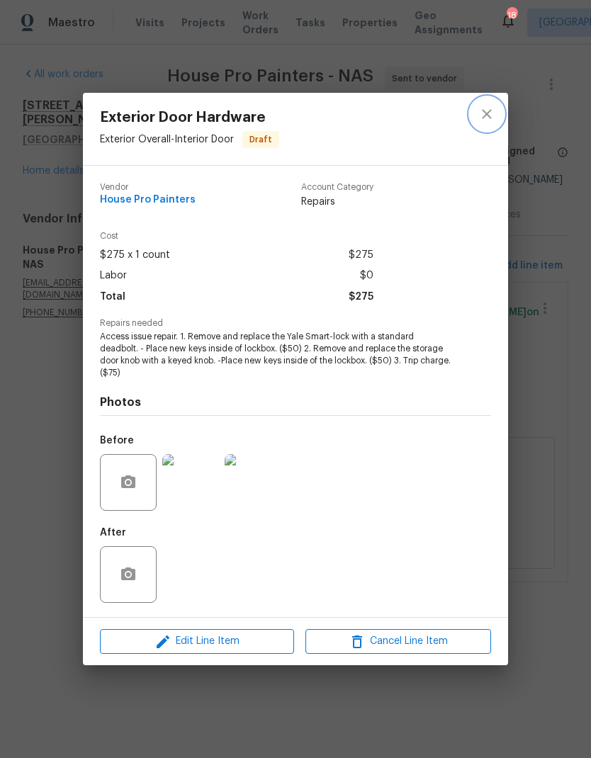
click at [484, 119] on icon "close" at bounding box center [486, 114] width 17 height 17
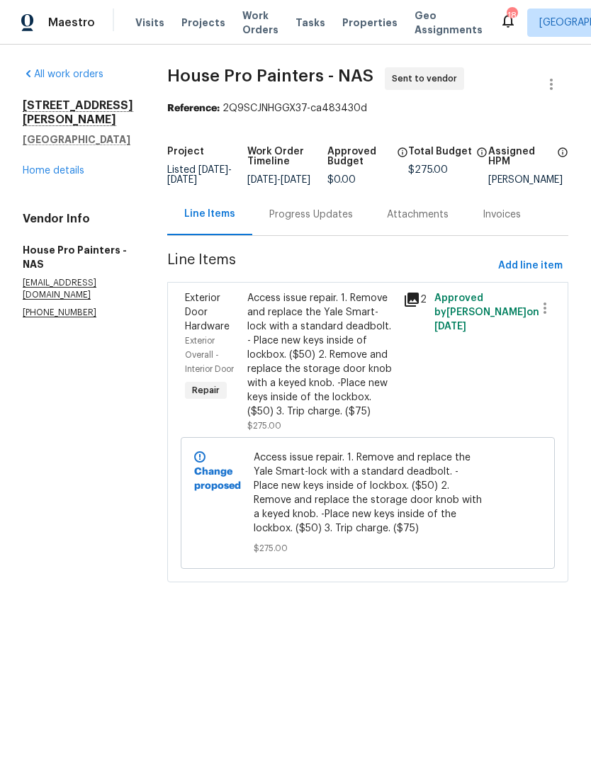
click at [305, 235] on div "Progress Updates" at bounding box center [311, 214] width 118 height 42
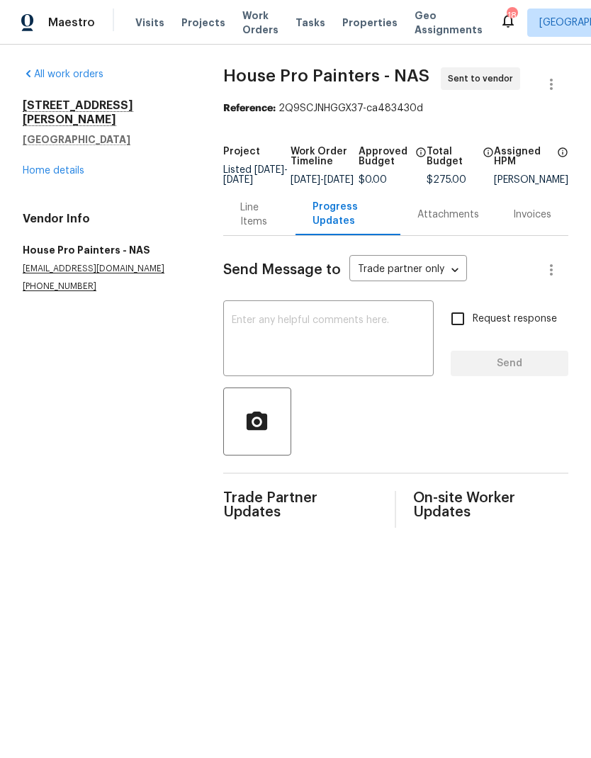
click at [247, 342] on textarea at bounding box center [328, 340] width 193 height 50
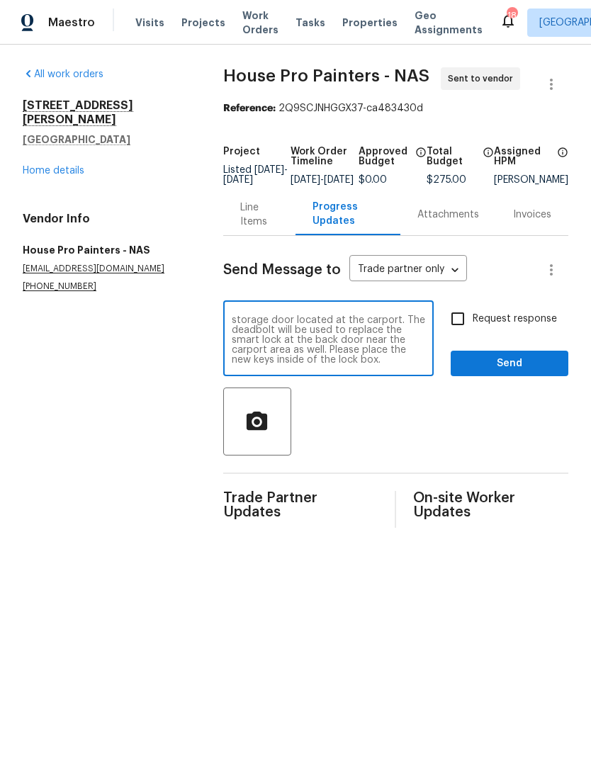
scroll to position [40, 0]
type textarea "Good morning! Thanks again for taking on this work order on short notice. Pleas…"
click at [442, 434] on div at bounding box center [395, 422] width 345 height 68
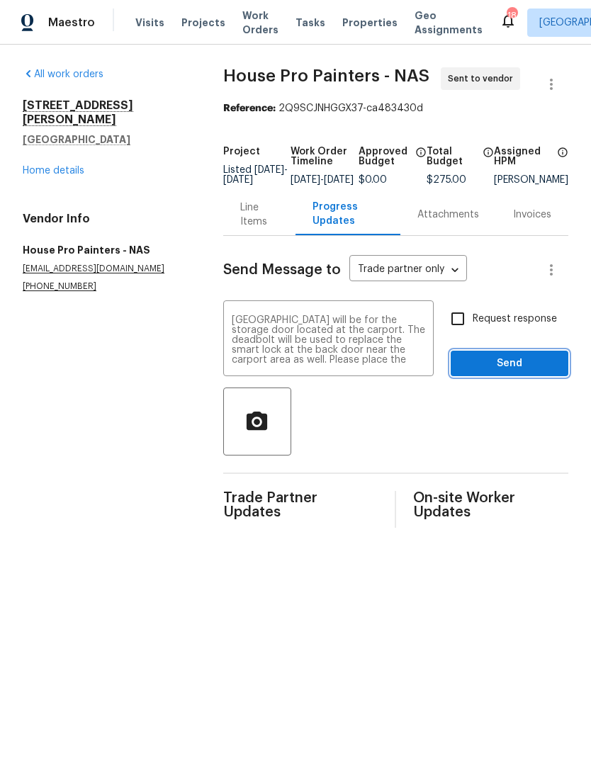
click at [475, 373] on span "Send" at bounding box center [509, 364] width 95 height 18
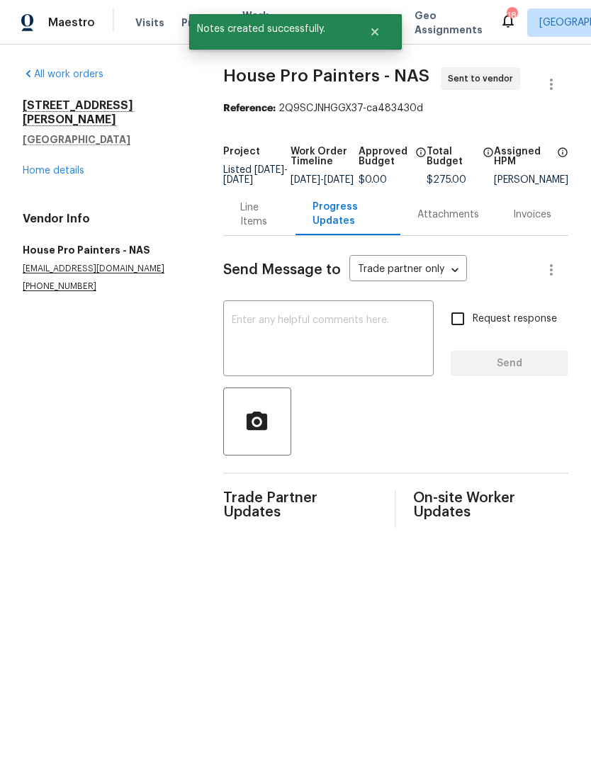
scroll to position [0, 0]
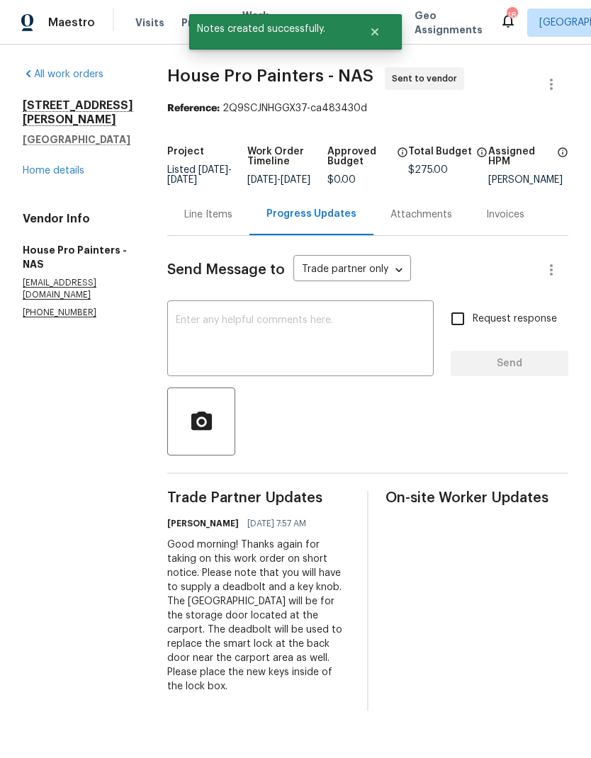
click at [206, 338] on textarea at bounding box center [300, 340] width 249 height 50
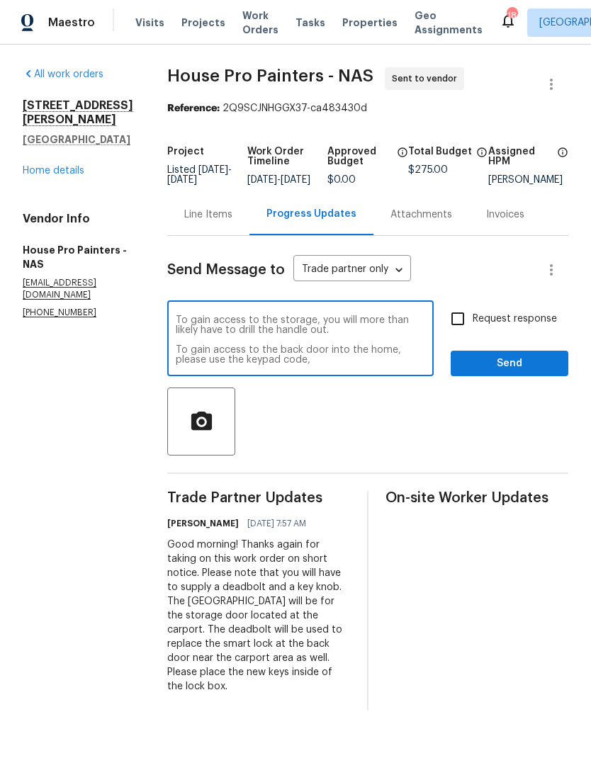
click at [339, 365] on textarea "To gain access to the storage, you will more than likely have to drill the hand…" at bounding box center [300, 340] width 249 height 50
paste textarea "3439 7884"
type textarea "To gain access to the storage, you will more than likely have to drill the hand…"
click at [492, 371] on span "Send" at bounding box center [509, 364] width 95 height 18
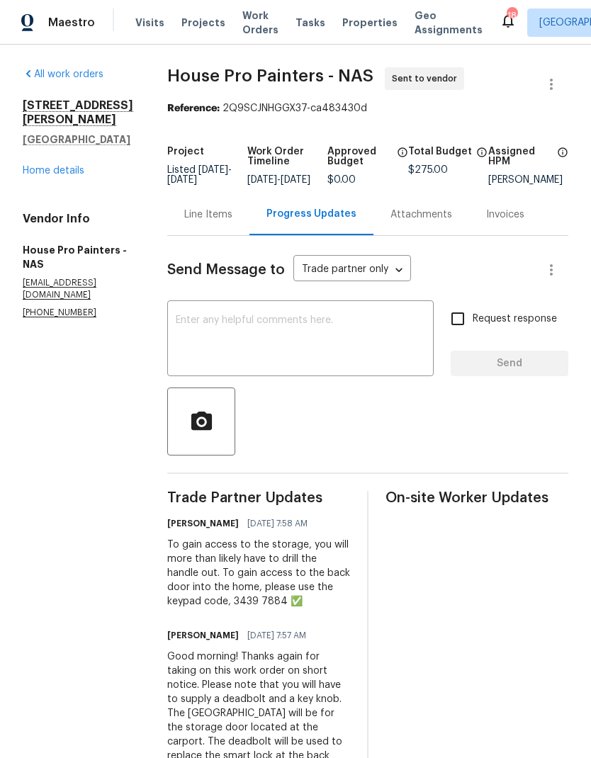
click at [213, 222] on div "Line Items" at bounding box center [208, 215] width 48 height 14
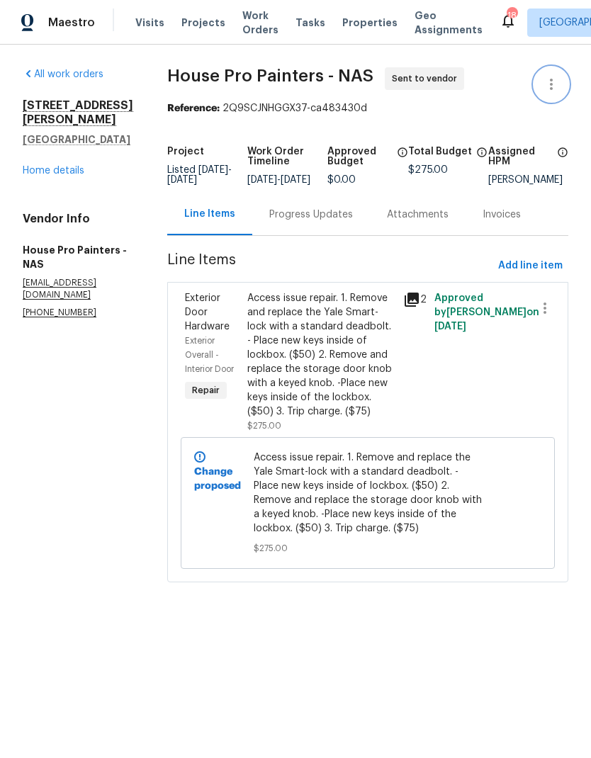
click at [558, 81] on icon "button" at bounding box center [551, 84] width 17 height 17
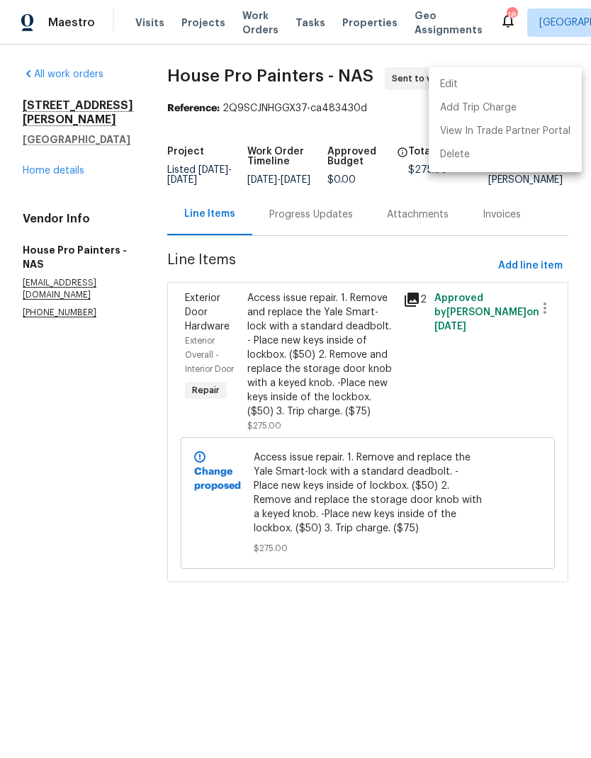
click at [449, 78] on li "Edit" at bounding box center [505, 84] width 153 height 23
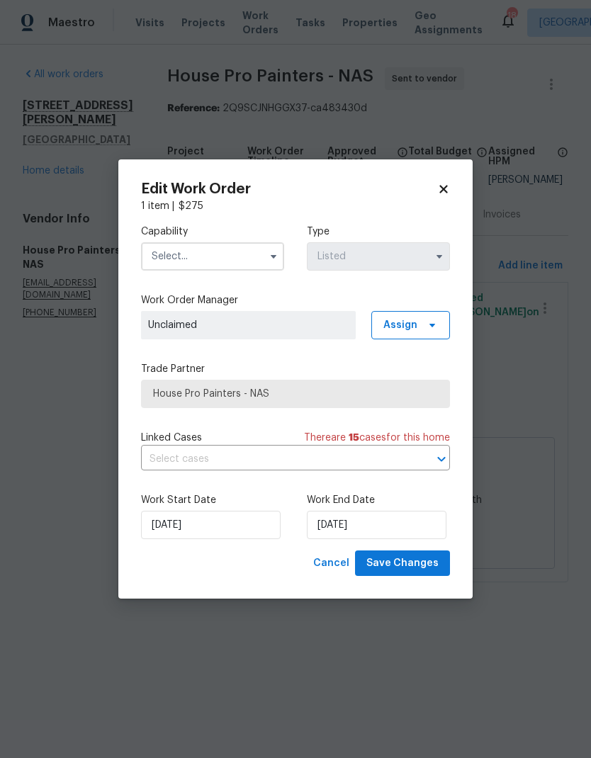
click at [179, 256] on input "text" at bounding box center [212, 256] width 143 height 28
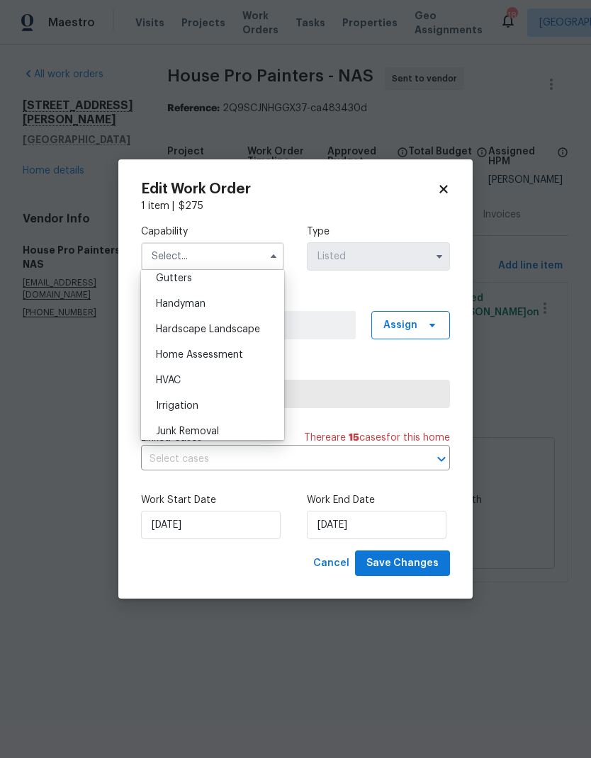
scroll to position [679, 0]
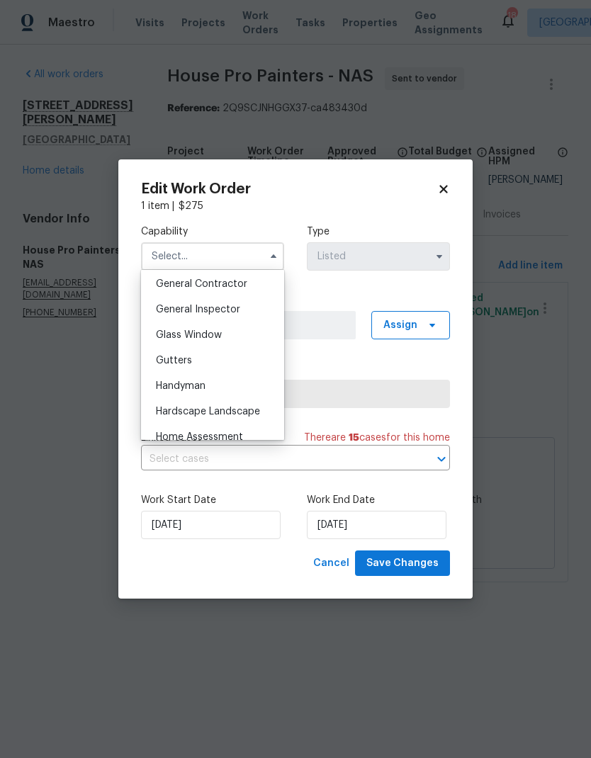
click at [171, 282] on span "General Contractor" at bounding box center [201, 284] width 91 height 10
type input "General Contractor"
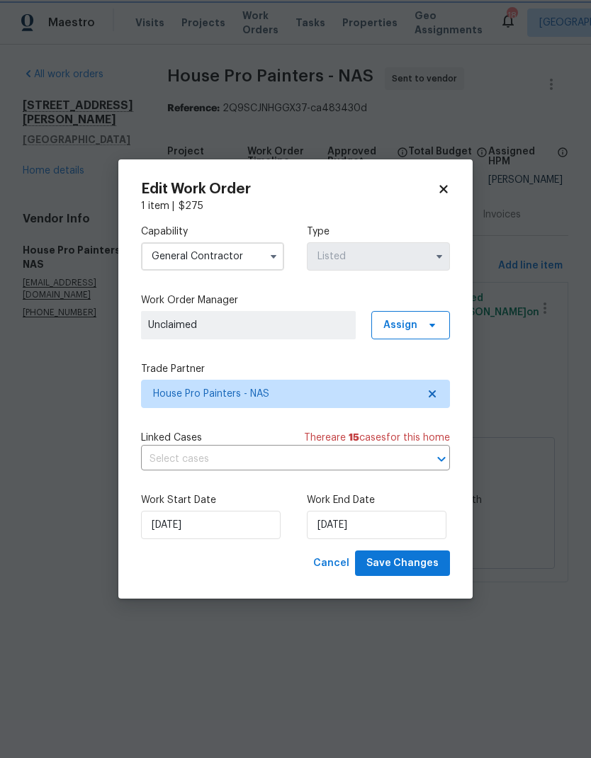
scroll to position [652, 0]
click at [410, 315] on span "Assign" at bounding box center [410, 325] width 79 height 28
click at [402, 390] on div "Assign to HPM" at bounding box center [415, 385] width 67 height 14
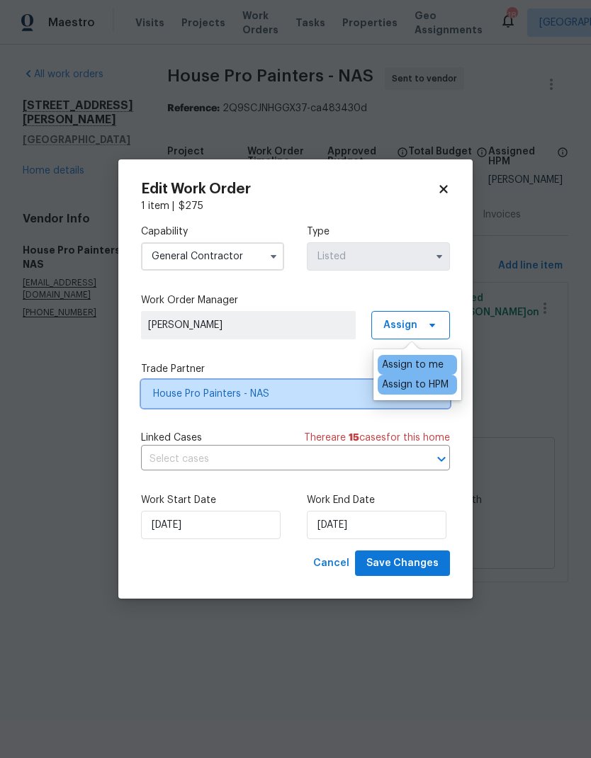
click at [307, 387] on span "House Pro Painters - NAS" at bounding box center [285, 394] width 264 height 14
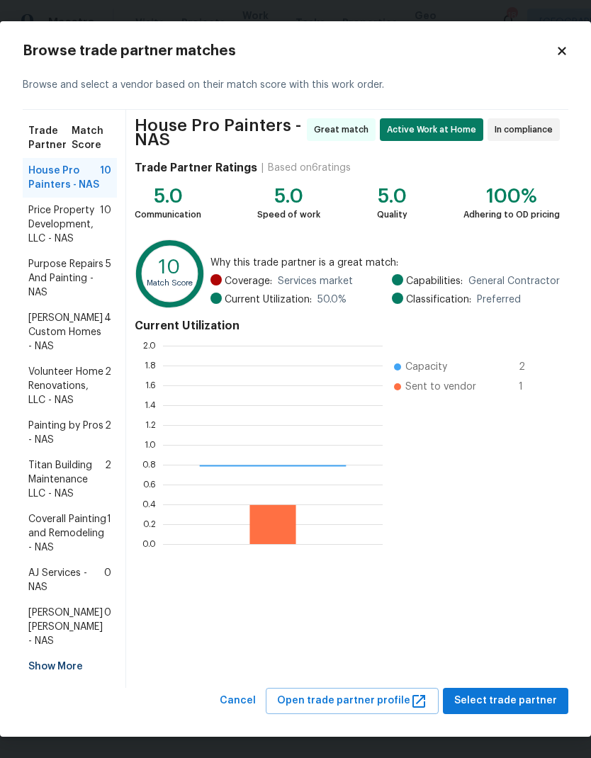
scroll to position [198, 220]
click at [46, 575] on span "AJ Services - NAS" at bounding box center [66, 580] width 76 height 28
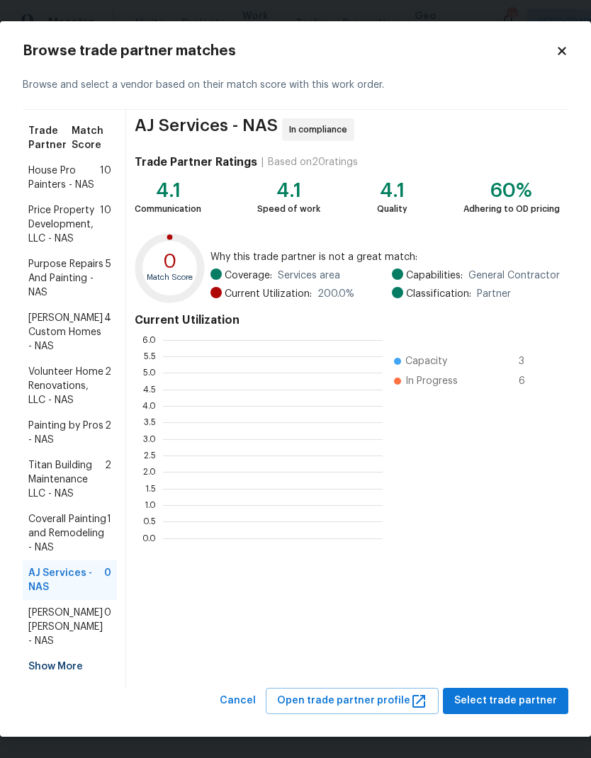
scroll to position [1, 1]
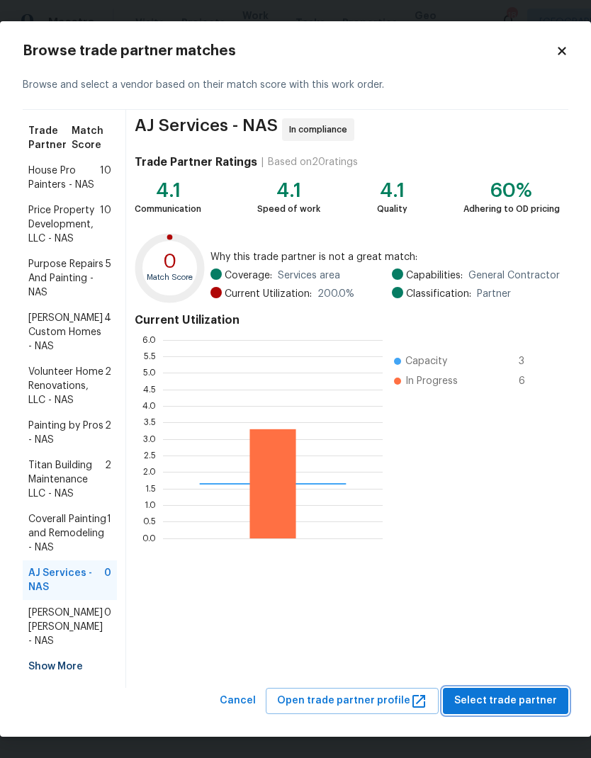
click at [499, 694] on span "Select trade partner" at bounding box center [505, 701] width 103 height 18
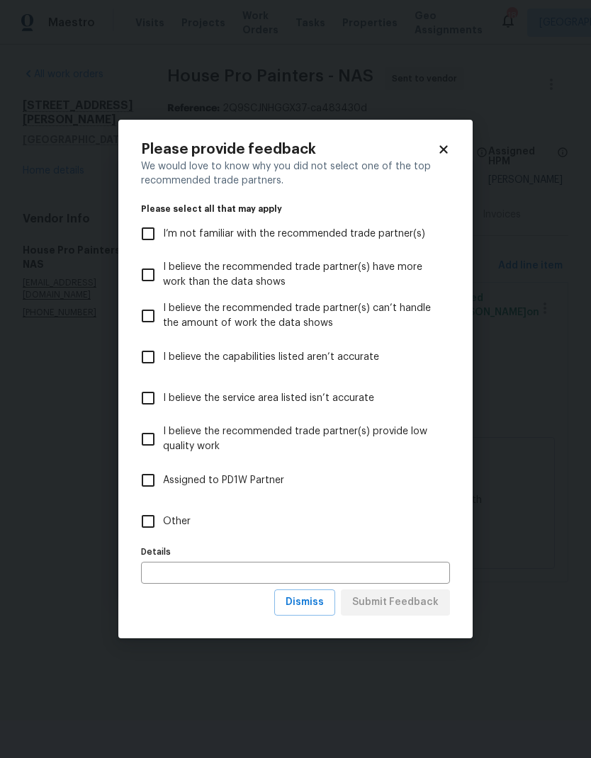
click at [157, 513] on input "Other" at bounding box center [148, 522] width 30 height 30
checkbox input "true"
click at [378, 602] on span "Submit Feedback" at bounding box center [395, 603] width 86 height 18
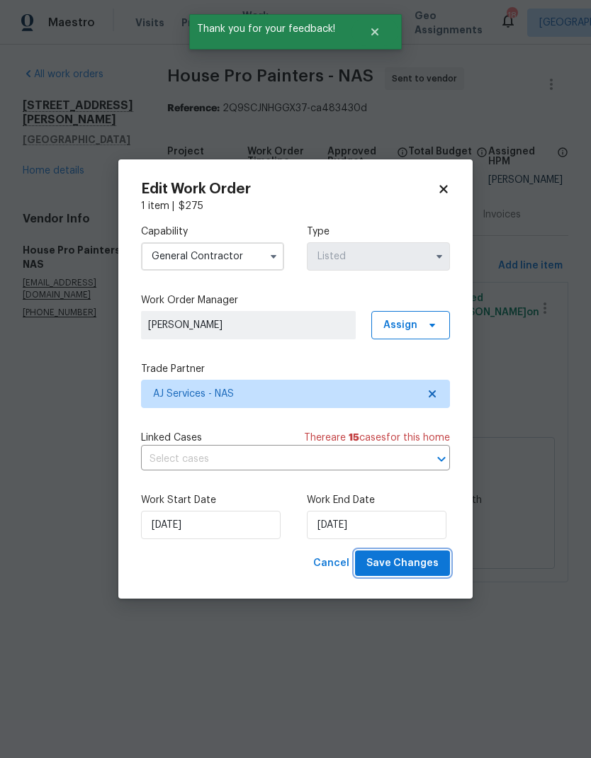
click at [389, 566] on span "Save Changes" at bounding box center [402, 564] width 72 height 18
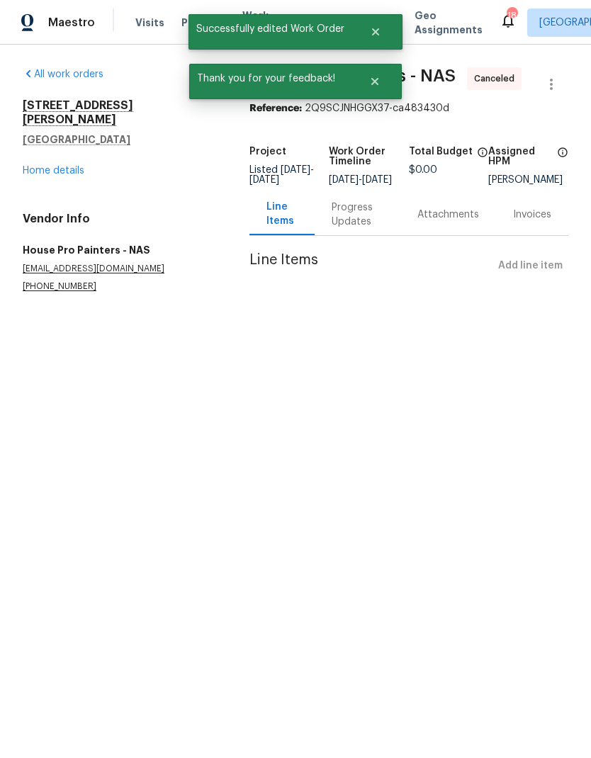
click at [381, 99] on span "House Pro Painters - NAS Canceled" at bounding box center [391, 84] width 285 height 34
click at [375, 37] on icon "Close" at bounding box center [375, 31] width 11 height 11
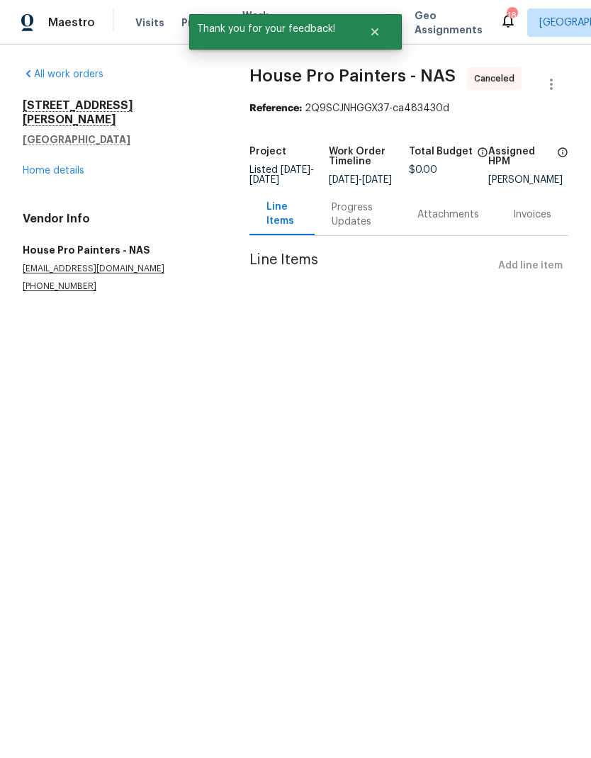
click at [369, 52] on div "All work orders 8710 Sawyer Brown Rd Nashville, TN 37221 Home details Vendor In…" at bounding box center [295, 197] width 591 height 305
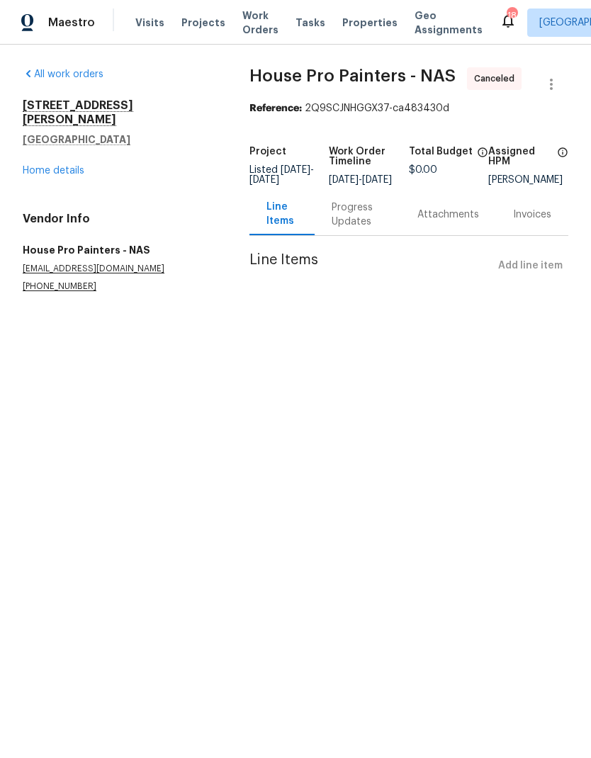
click at [375, 24] on button "Close" at bounding box center [374, 32] width 47 height 28
click at [259, 26] on span "Work Orders" at bounding box center [260, 23] width 36 height 28
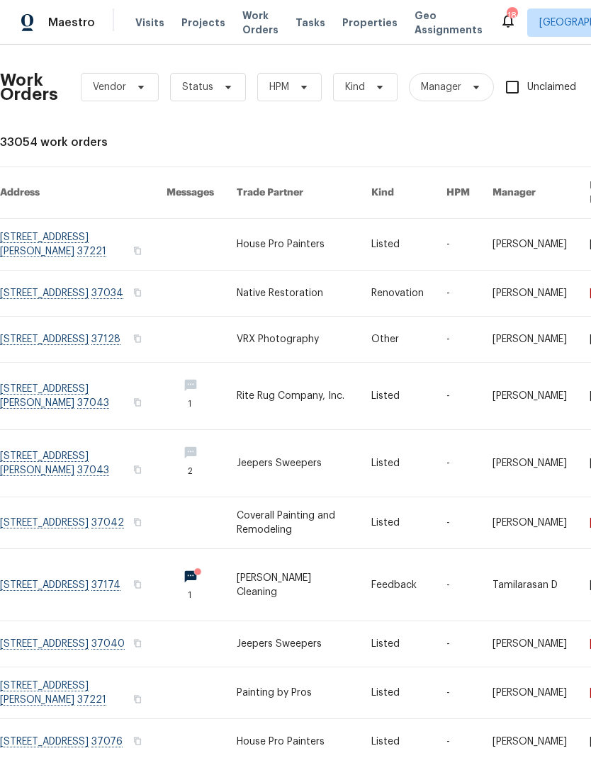
click at [265, 233] on link at bounding box center [304, 244] width 135 height 51
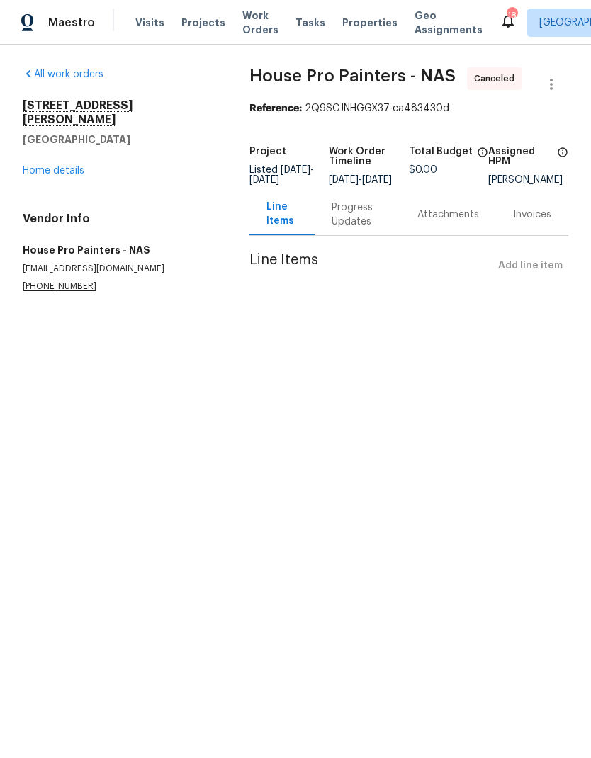
click at [337, 222] on div "Progress Updates" at bounding box center [358, 215] width 52 height 28
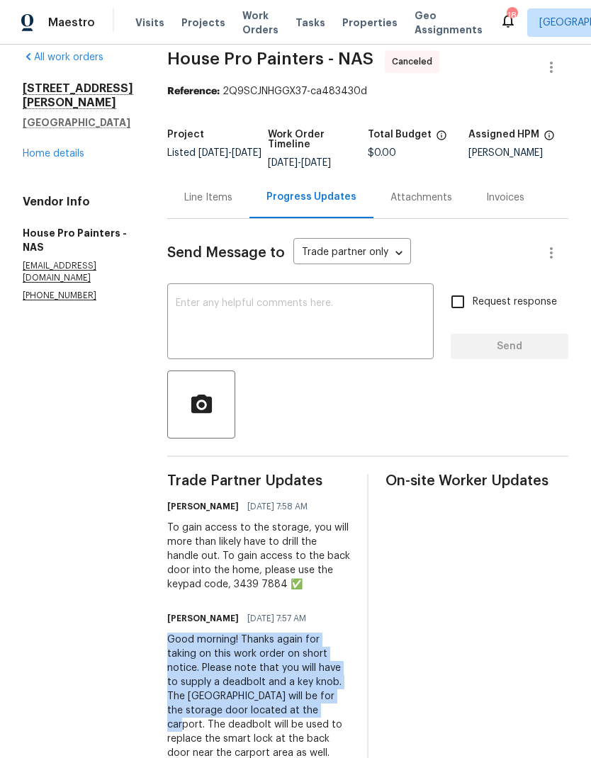
scroll to position [57, 0]
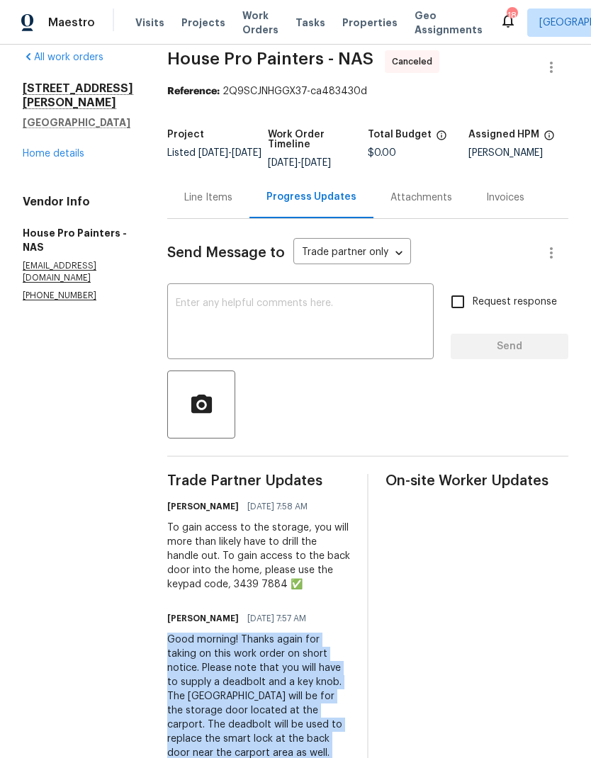
copy div "Good morning! Thanks again for taking on this work order on short notice. Pleas…"
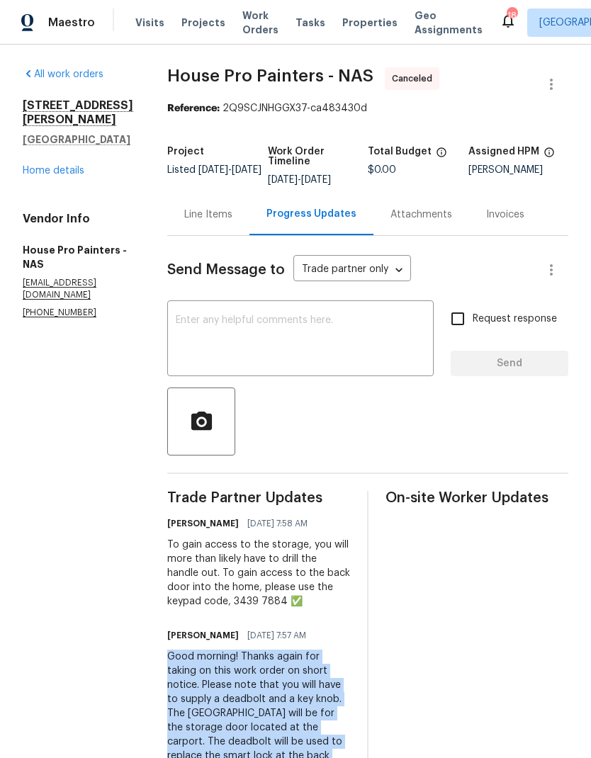
scroll to position [0, 0]
click at [247, 25] on span "Work Orders" at bounding box center [260, 23] width 36 height 28
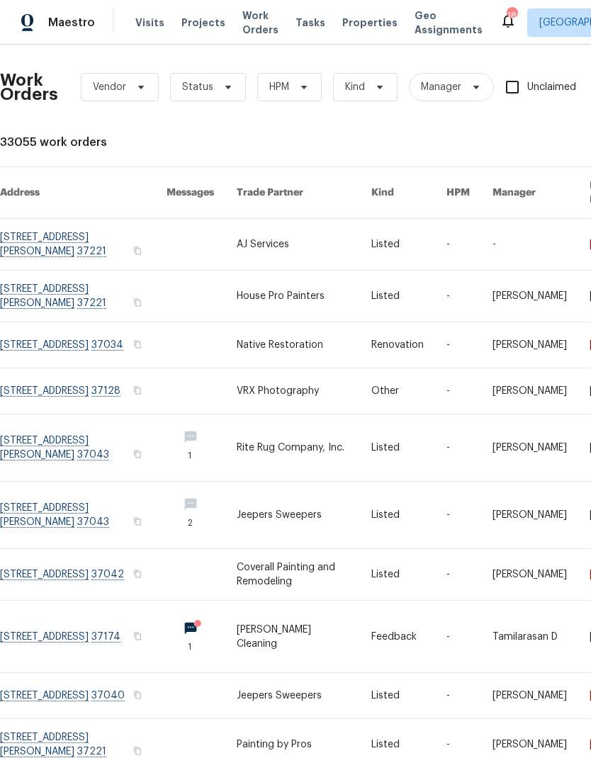
click at [269, 222] on link at bounding box center [304, 244] width 135 height 51
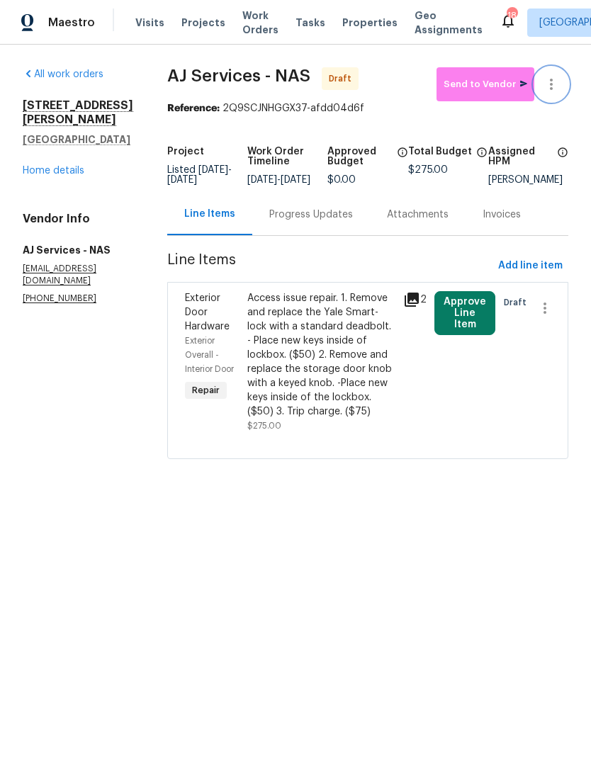
click at [558, 84] on icon "button" at bounding box center [551, 84] width 17 height 17
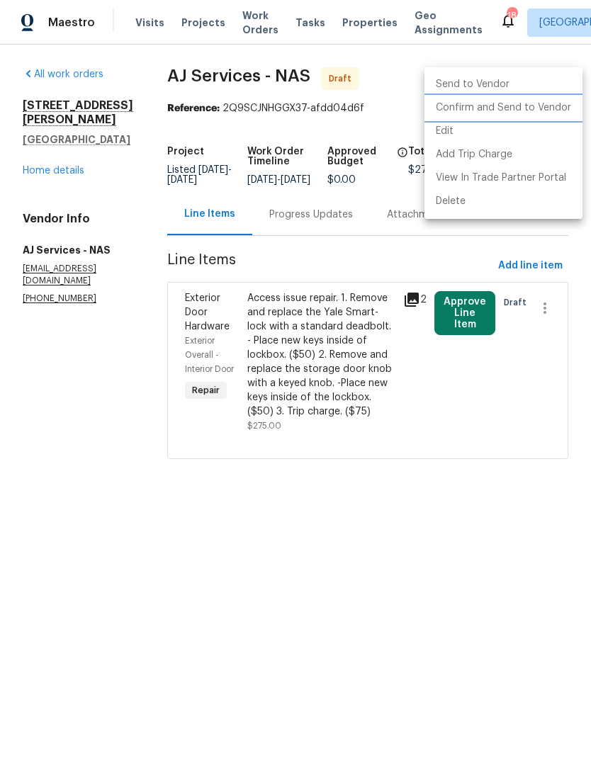
click at [499, 105] on li "Confirm and Send to Vendor" at bounding box center [503, 107] width 158 height 23
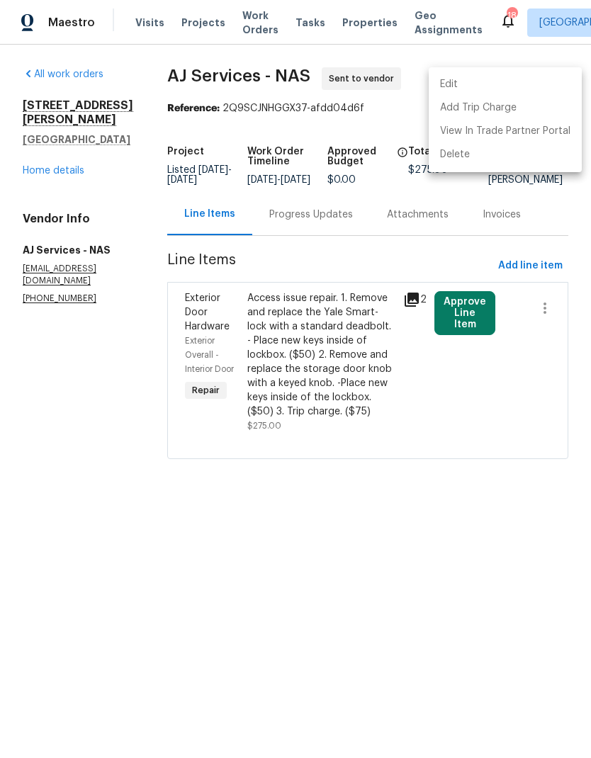
click at [81, 377] on div at bounding box center [295, 379] width 591 height 758
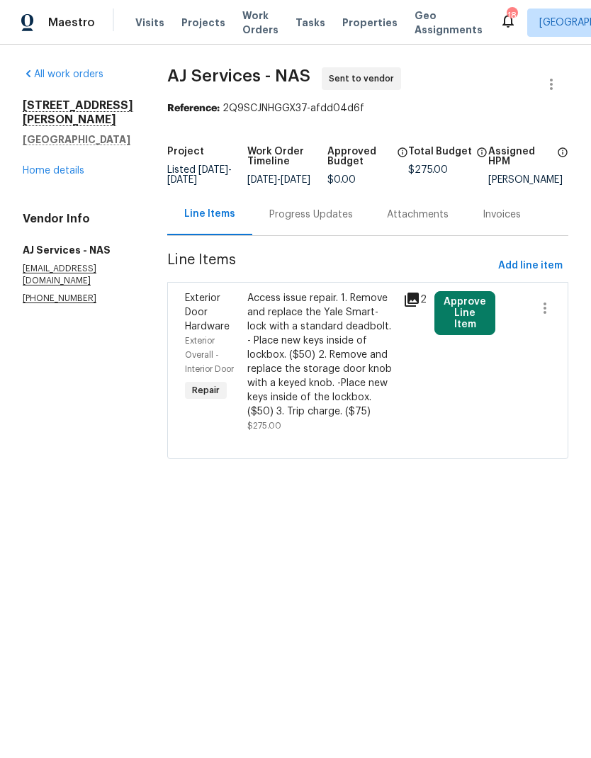
click at [322, 212] on div "Progress Updates" at bounding box center [311, 214] width 118 height 42
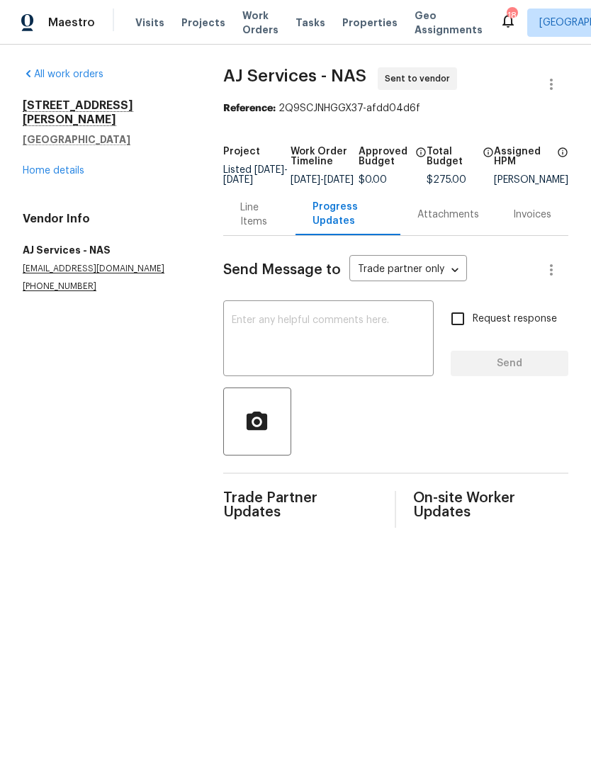
click at [244, 341] on textarea at bounding box center [328, 340] width 193 height 50
click at [245, 333] on textarea at bounding box center [328, 340] width 193 height 50
paste textarea "Good morning! Thanks again for taking on this work order on short notice. Pleas…"
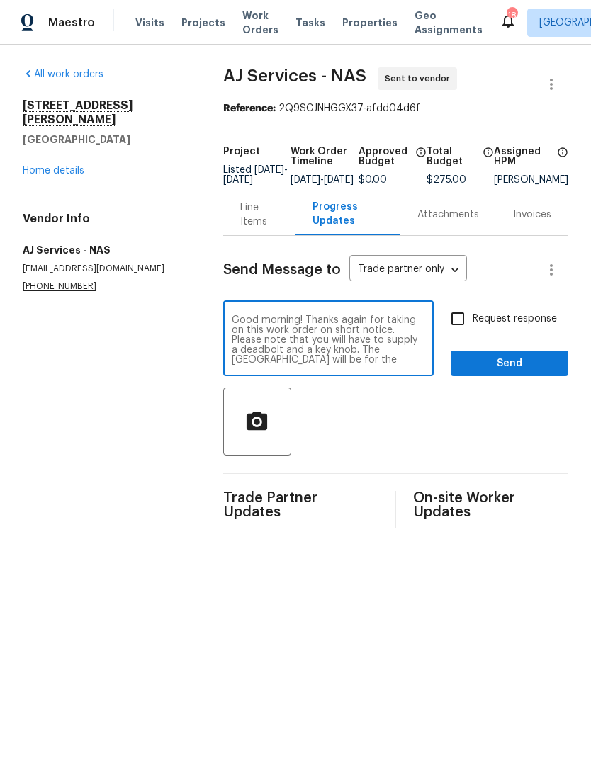
scroll to position [40, 0]
type textarea "Good morning! Thanks again for taking on this work order on short notice. Pleas…"
click at [500, 368] on span "Send" at bounding box center [509, 364] width 95 height 18
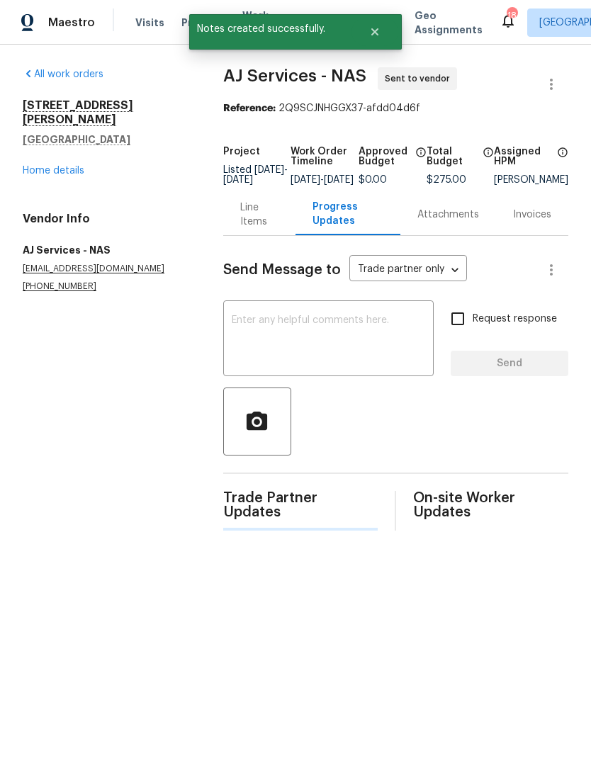
scroll to position [0, 0]
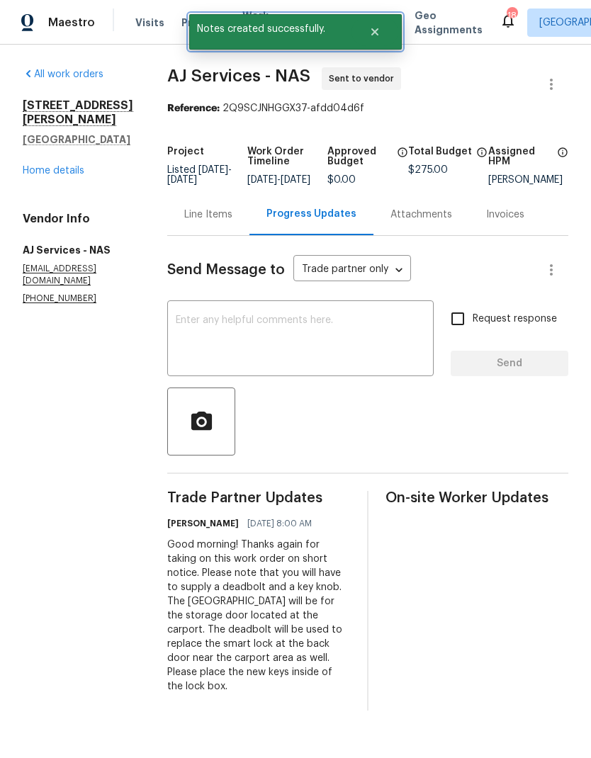
click at [371, 31] on icon "Close" at bounding box center [374, 31] width 11 height 11
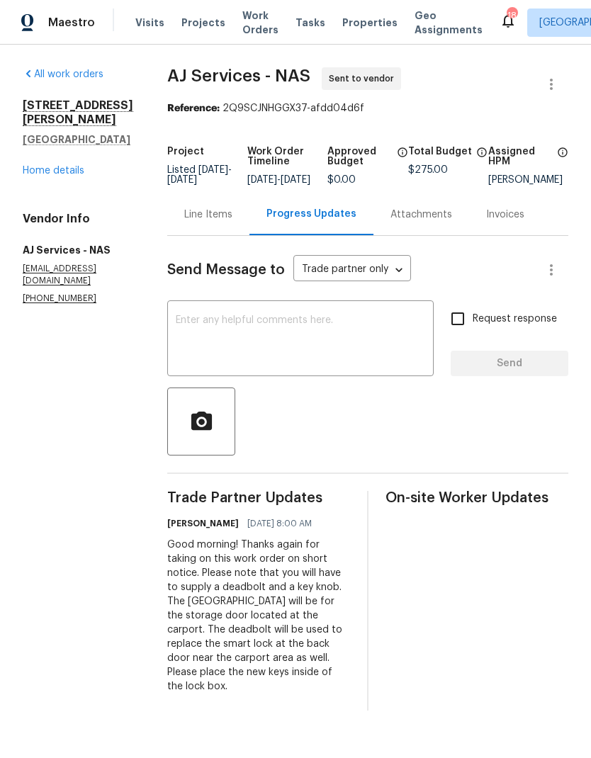
click at [213, 351] on textarea at bounding box center [300, 340] width 249 height 50
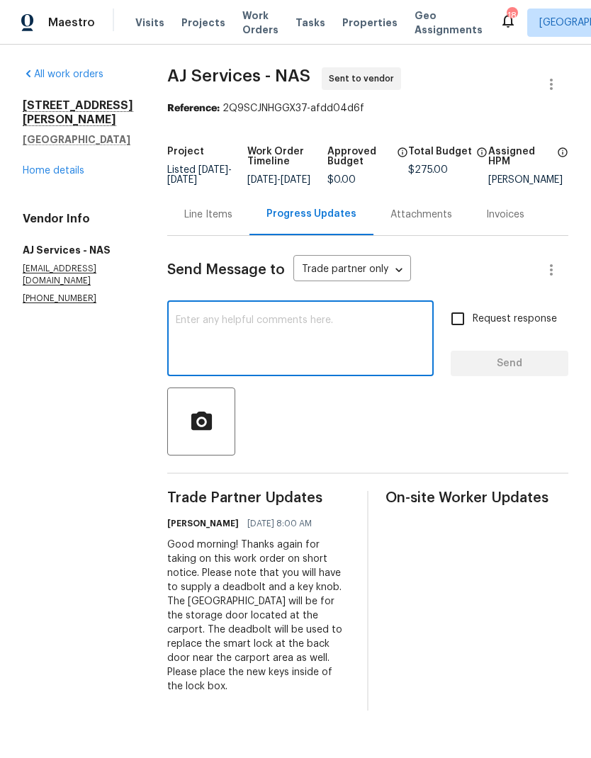
click at [193, 332] on textarea at bounding box center [300, 340] width 249 height 50
paste textarea "To gain access to the storage, you will more than likely have to drill the hand…"
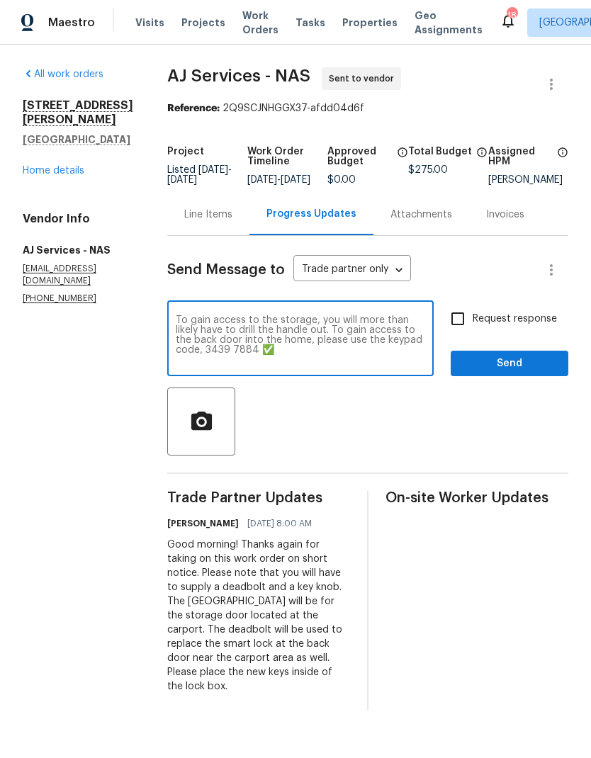
type textarea "To gain access to the storage, you will more than likely have to drill the hand…"
click at [413, 422] on div at bounding box center [367, 422] width 401 height 68
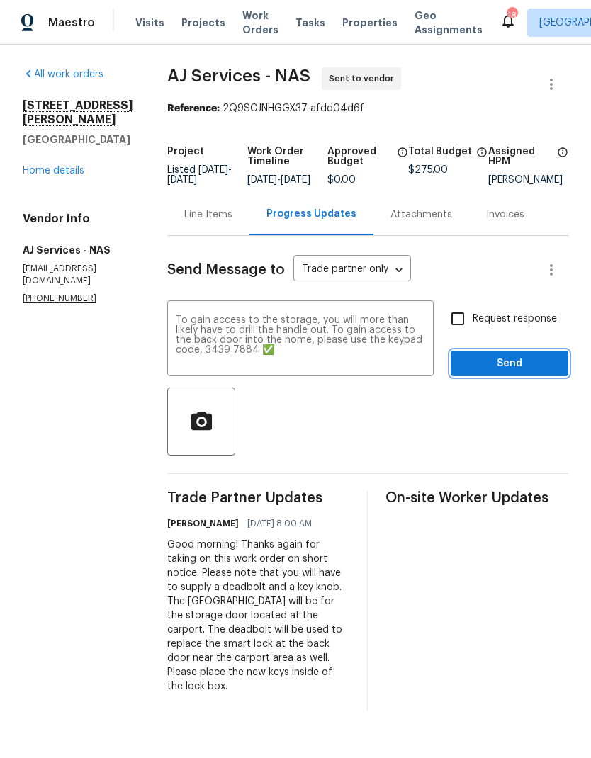
click at [474, 367] on span "Send" at bounding box center [509, 364] width 95 height 18
